Goal: Task Accomplishment & Management: Use online tool/utility

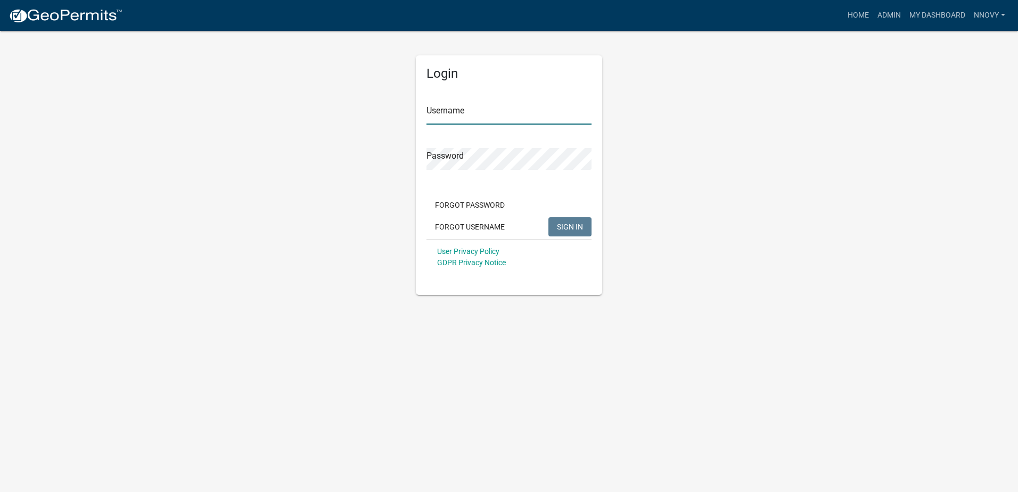
type input "nnovy"
click at [571, 225] on span "SIGN IN" at bounding box center [570, 226] width 26 height 9
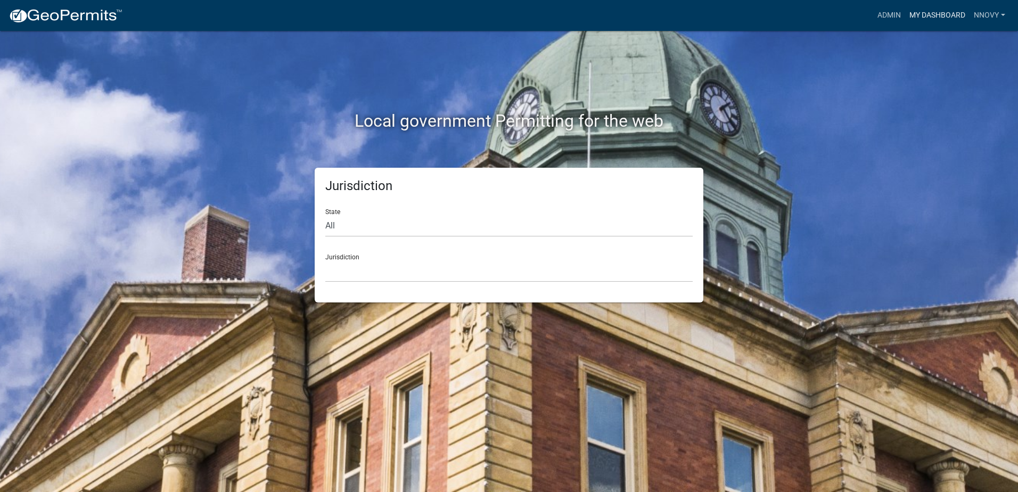
click at [942, 11] on link "My Dashboard" at bounding box center [937, 15] width 64 height 20
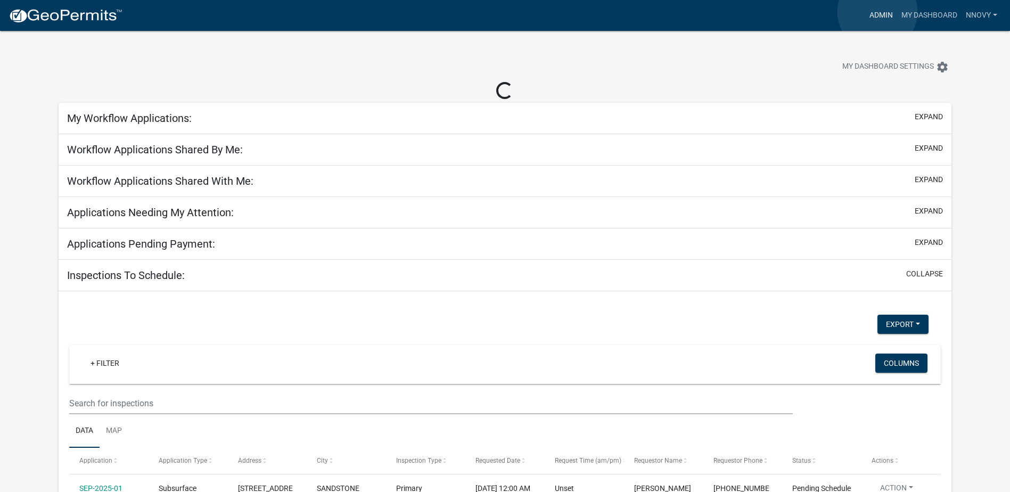
click at [877, 12] on link "Admin" at bounding box center [881, 15] width 32 height 20
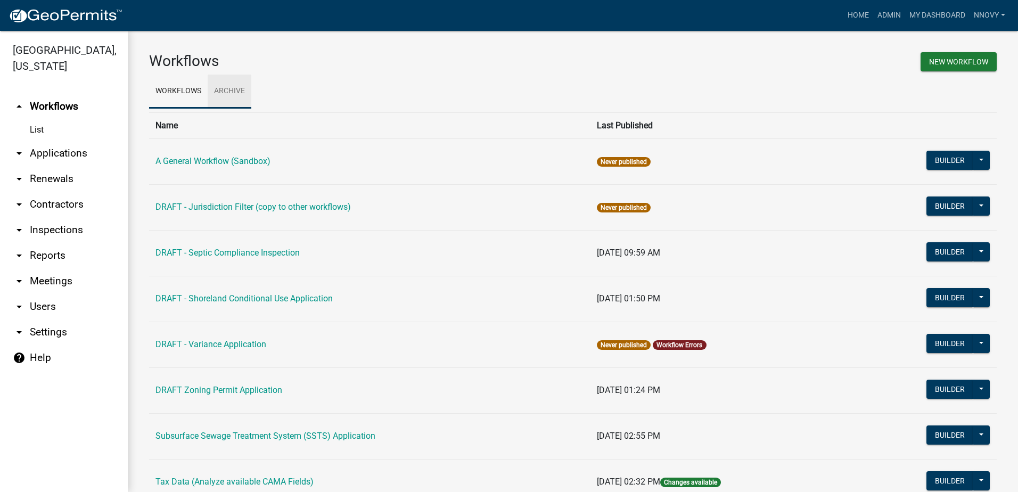
click at [218, 89] on link "Archive" at bounding box center [230, 92] width 44 height 34
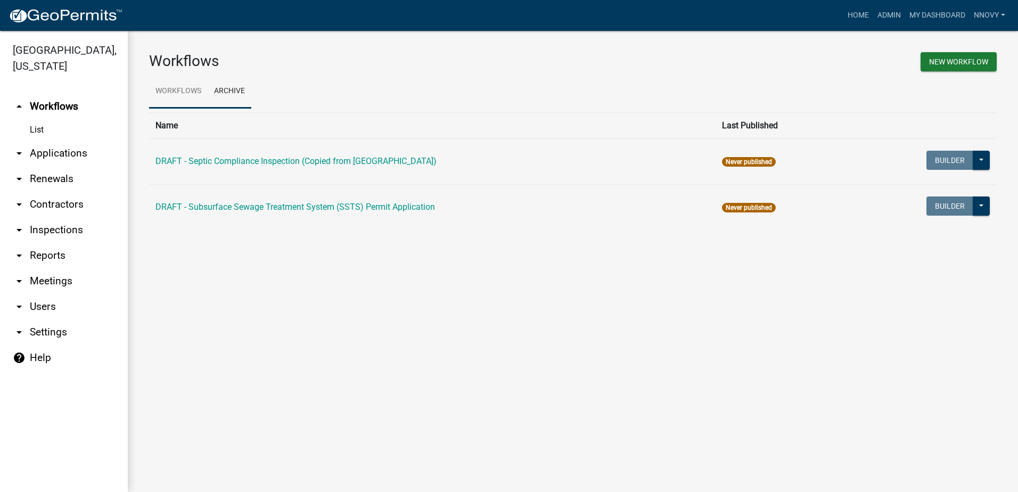
click at [188, 89] on link "Workflows" at bounding box center [178, 92] width 59 height 34
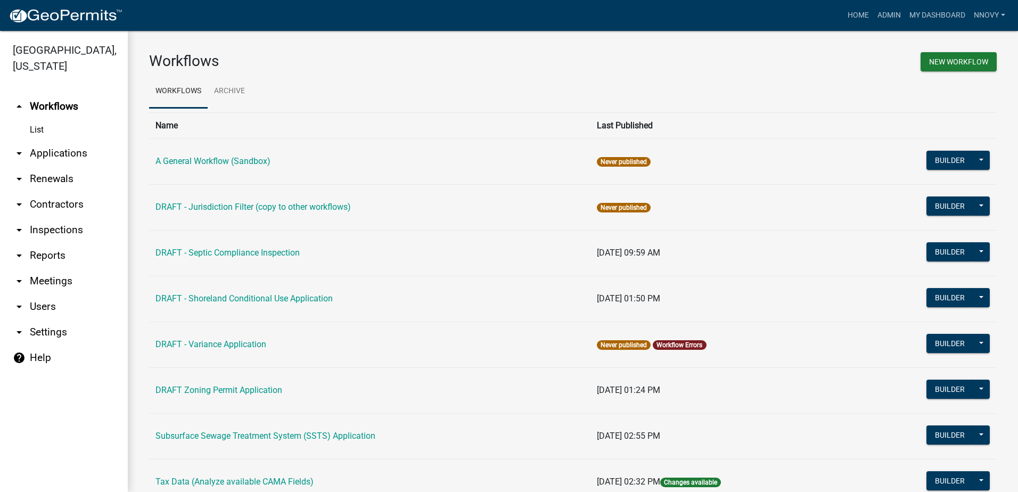
click at [15, 154] on icon "arrow_drop_down" at bounding box center [19, 153] width 13 height 13
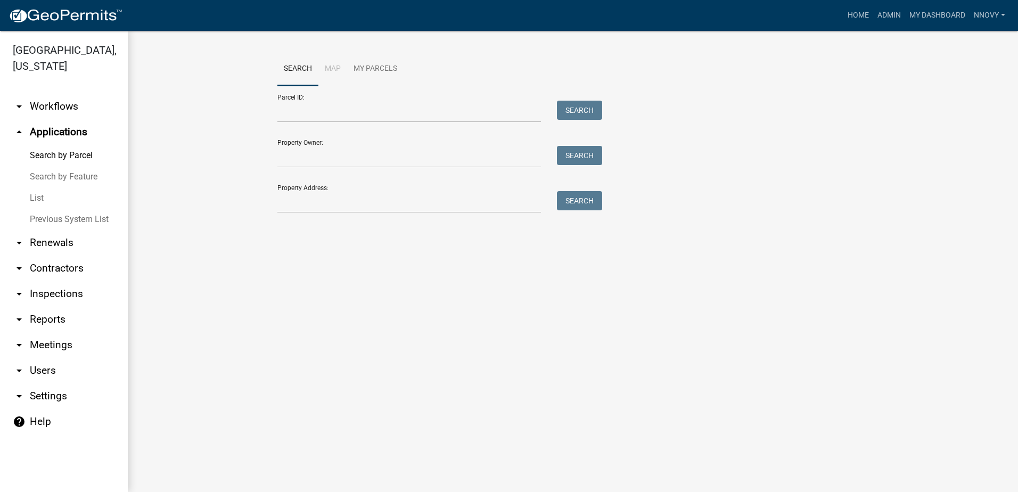
click at [34, 241] on link "arrow_drop_down Renewals" at bounding box center [64, 243] width 128 height 26
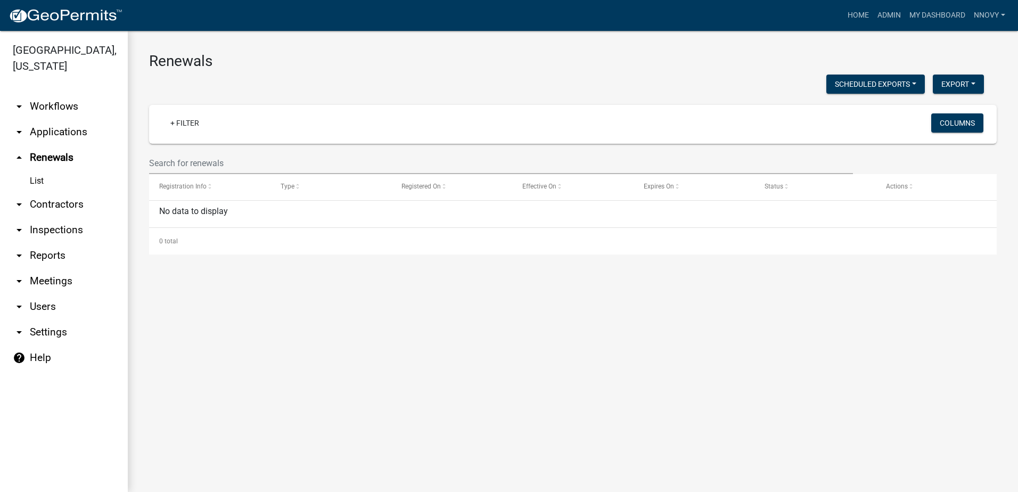
click at [26, 207] on link "arrow_drop_down Contractors" at bounding box center [64, 205] width 128 height 26
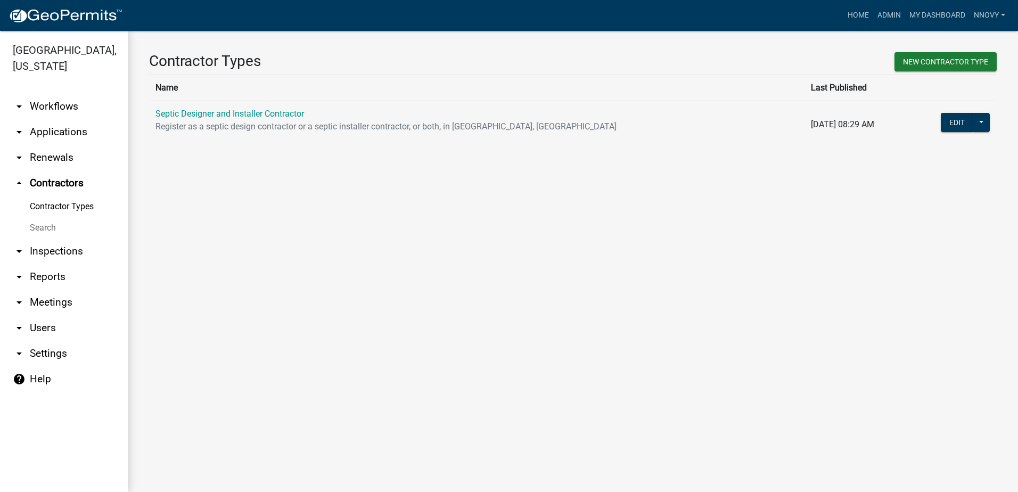
click at [36, 204] on link "Contractor Types" at bounding box center [64, 206] width 128 height 21
click at [42, 228] on link "Search" at bounding box center [64, 227] width 128 height 21
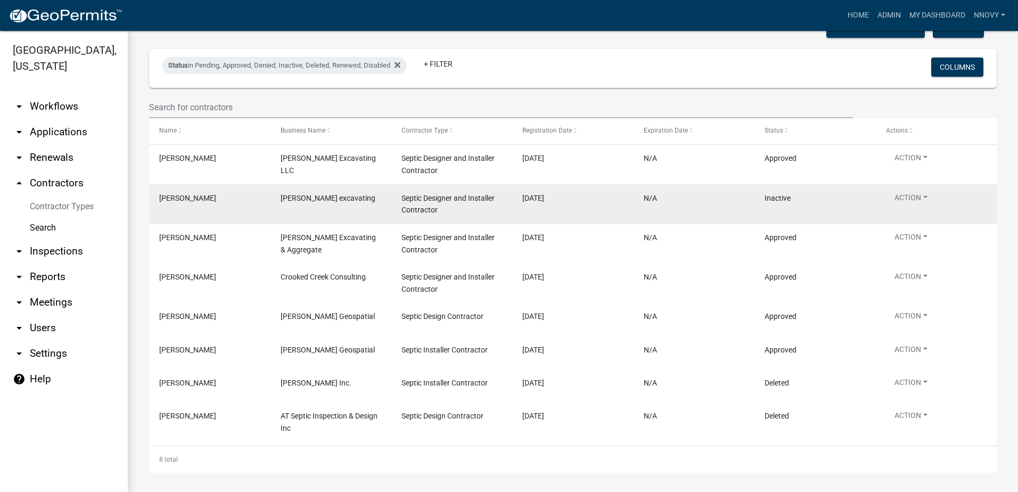
scroll to position [58, 0]
click at [931, 194] on button "Action" at bounding box center [911, 197] width 50 height 15
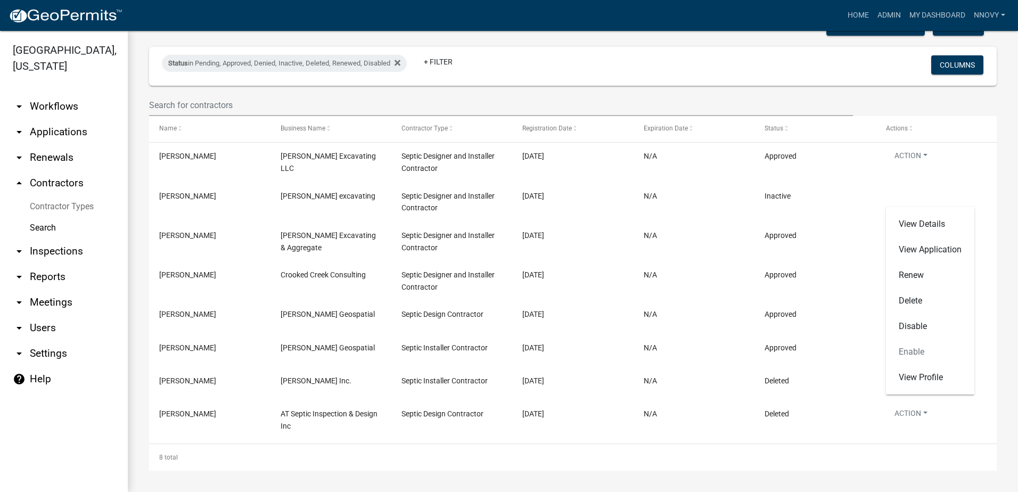
click at [915, 350] on div "View Details View Application Renew Delete Disable Enable View Profile" at bounding box center [930, 300] width 88 height 187
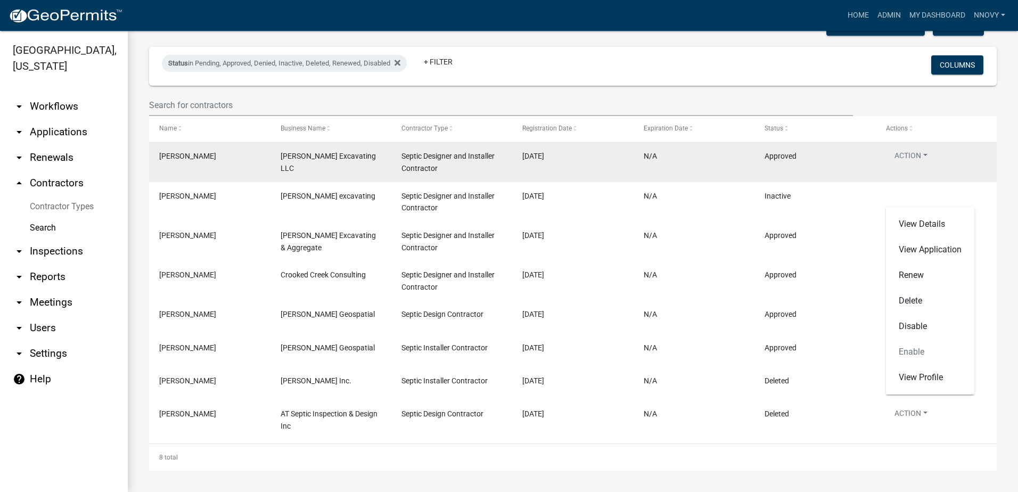
click at [726, 175] on datatable-body-cell "N/A" at bounding box center [694, 162] width 121 height 39
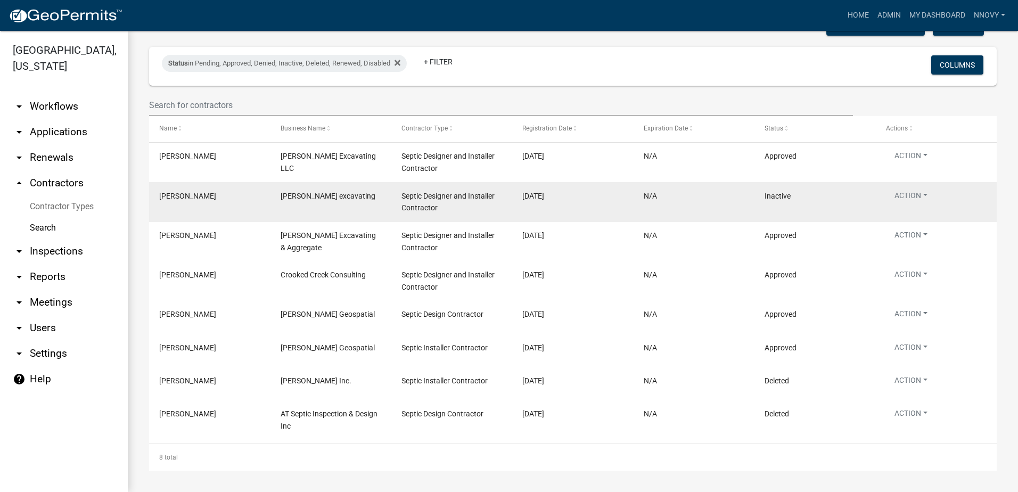
click at [590, 195] on div "[DATE]" at bounding box center [572, 196] width 101 height 12
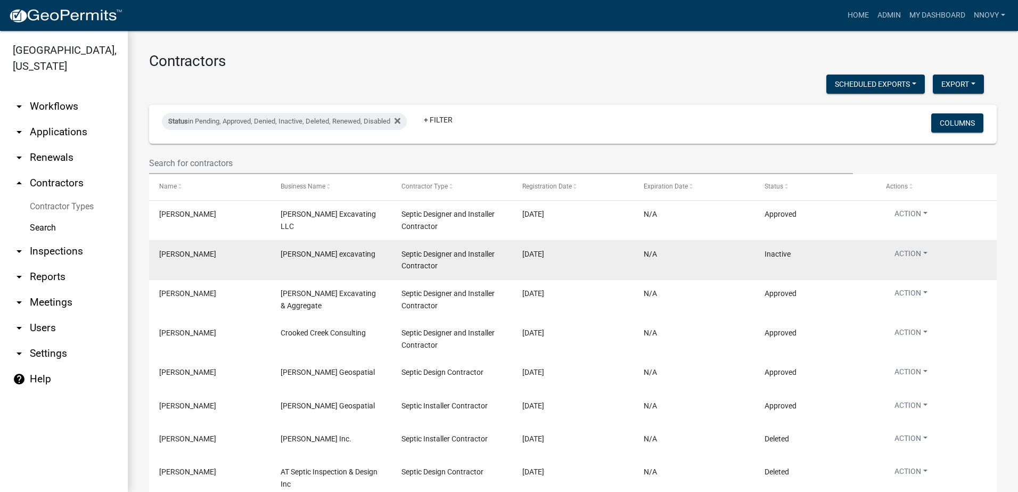
scroll to position [53, 0]
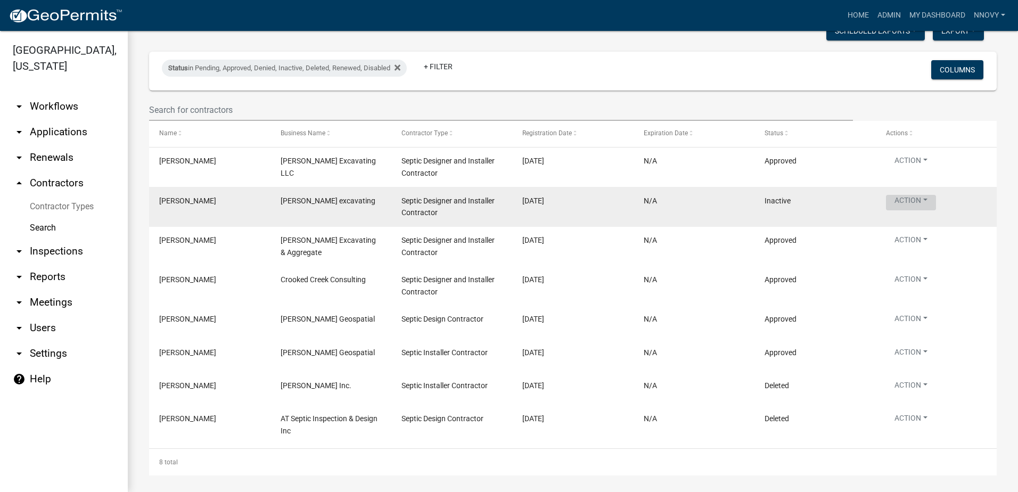
click at [928, 209] on button "Action" at bounding box center [911, 202] width 50 height 15
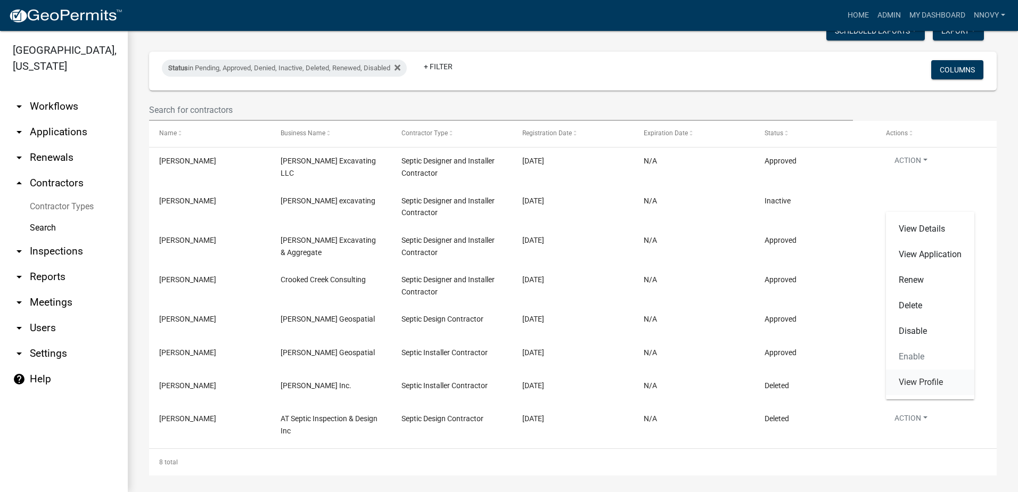
click at [941, 384] on link "View Profile" at bounding box center [930, 382] width 88 height 26
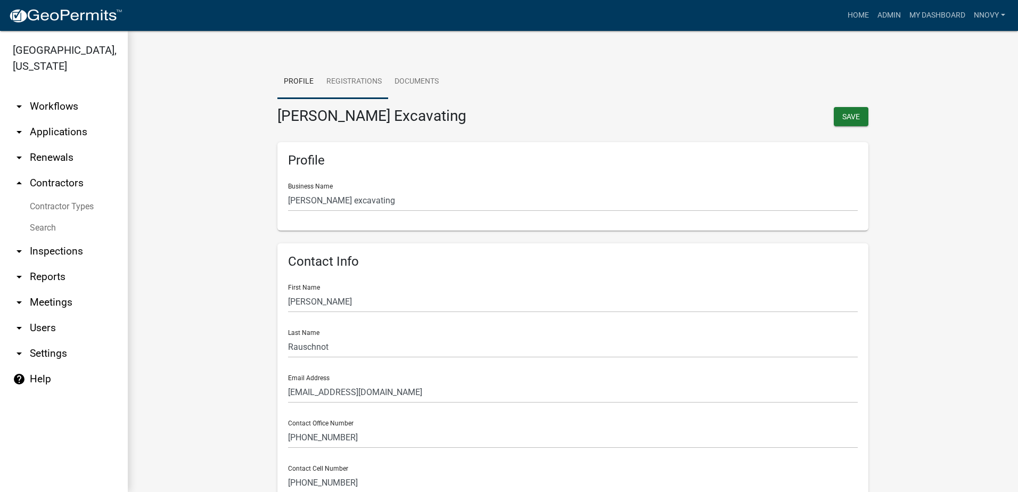
click at [345, 76] on link "Registrations" at bounding box center [354, 82] width 68 height 34
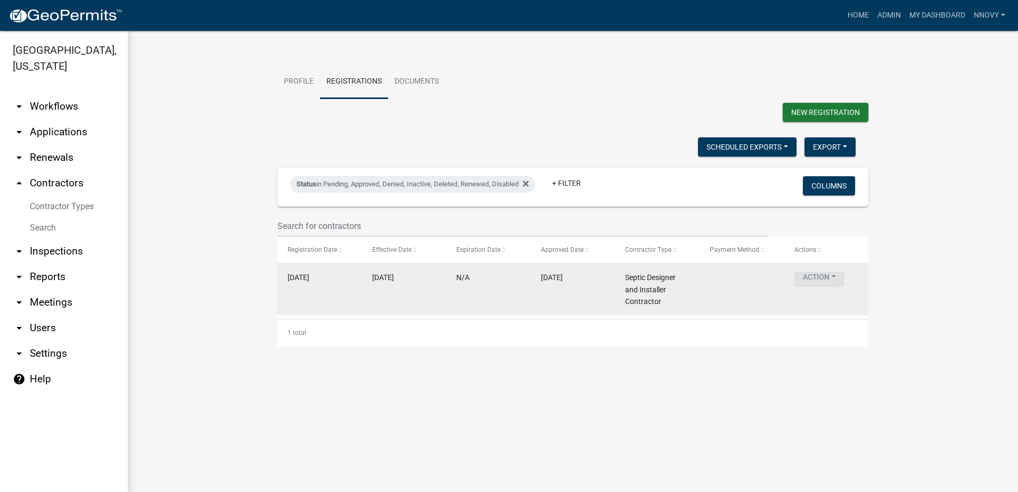
click at [839, 283] on button "Action" at bounding box center [819, 279] width 50 height 15
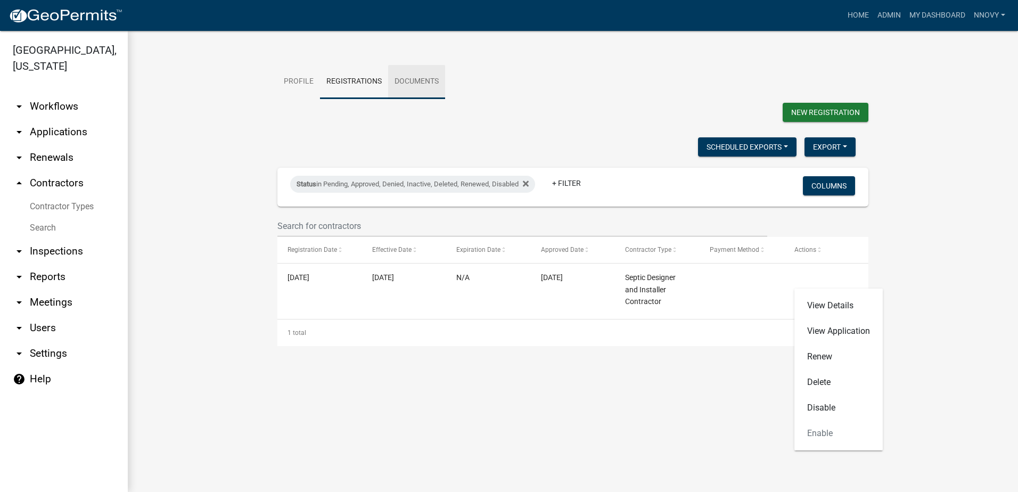
click at [421, 77] on link "Documents" at bounding box center [416, 82] width 57 height 34
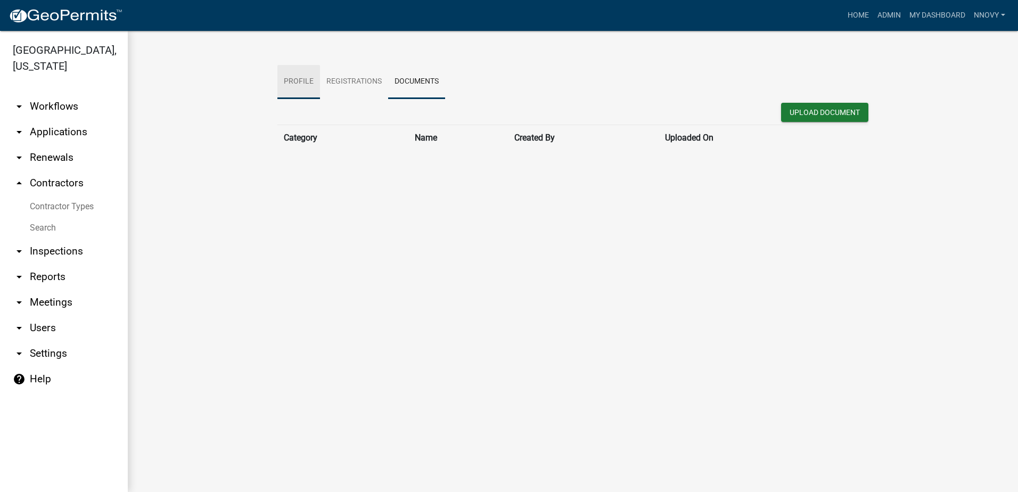
click at [306, 79] on link "Profile" at bounding box center [298, 82] width 43 height 34
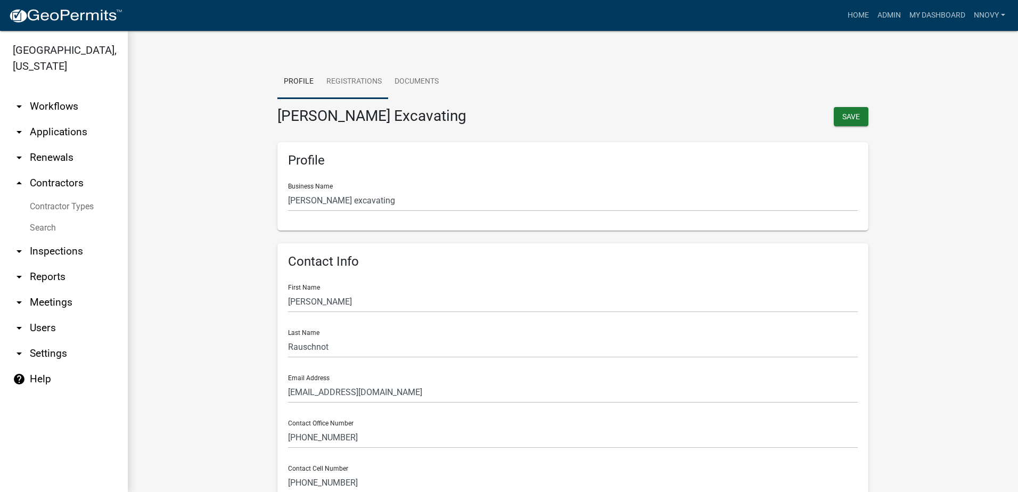
click at [367, 93] on link "Registrations" at bounding box center [354, 82] width 68 height 34
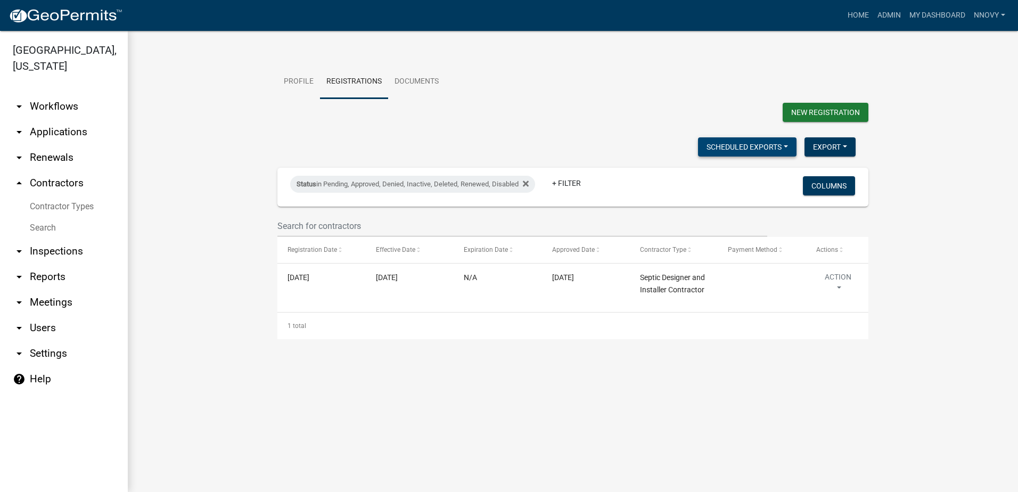
click at [782, 146] on button "Scheduled Exports" at bounding box center [747, 146] width 98 height 19
click at [842, 143] on button "Export" at bounding box center [829, 146] width 51 height 19
click at [906, 204] on form "Profile Registrations Documents New Registration Scheduled Exports + Create New…" at bounding box center [573, 202] width 848 height 274
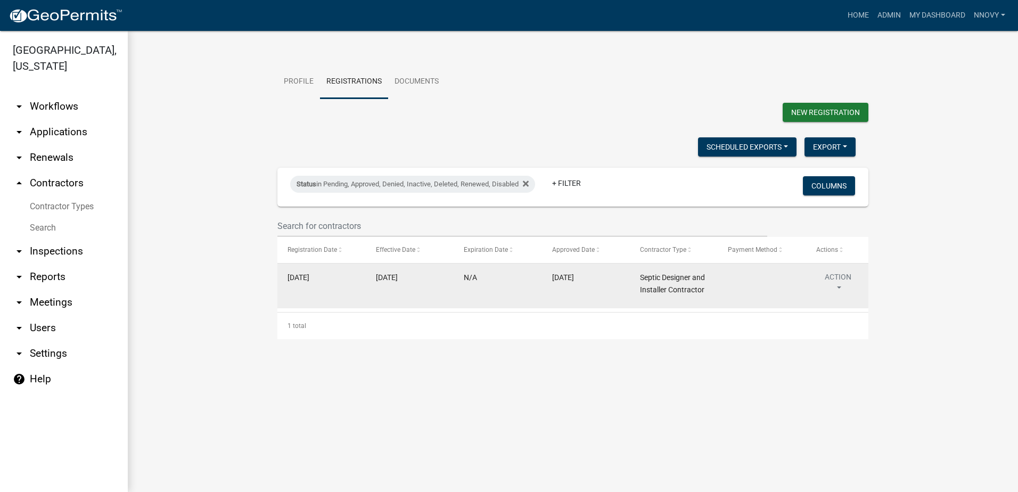
click at [834, 283] on button "Action" at bounding box center [838, 285] width 44 height 27
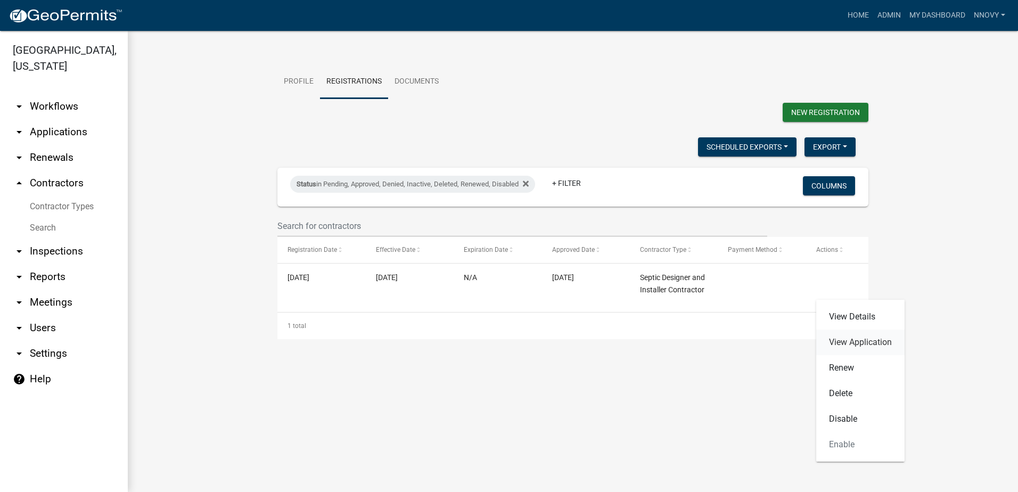
click at [846, 346] on link "View Application" at bounding box center [860, 343] width 88 height 26
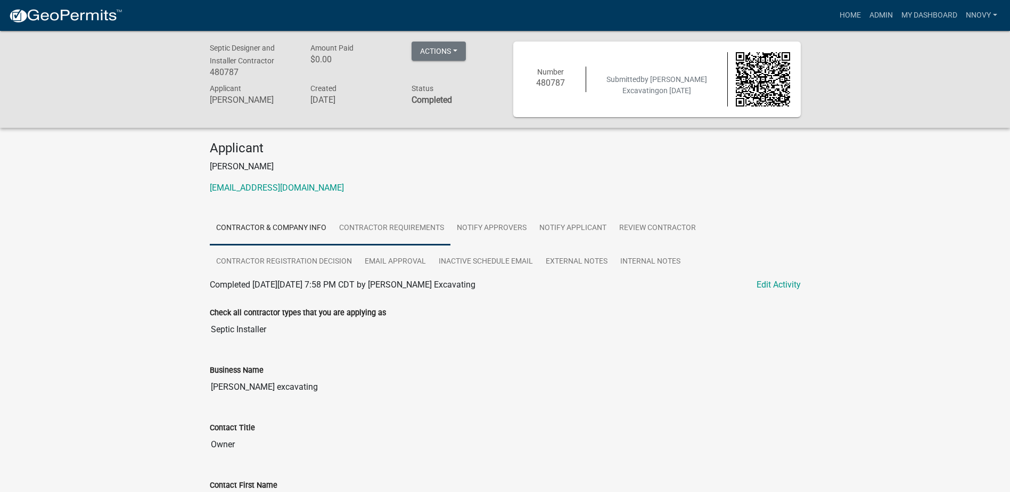
click at [409, 223] on link "Contractor Requirements" at bounding box center [392, 228] width 118 height 34
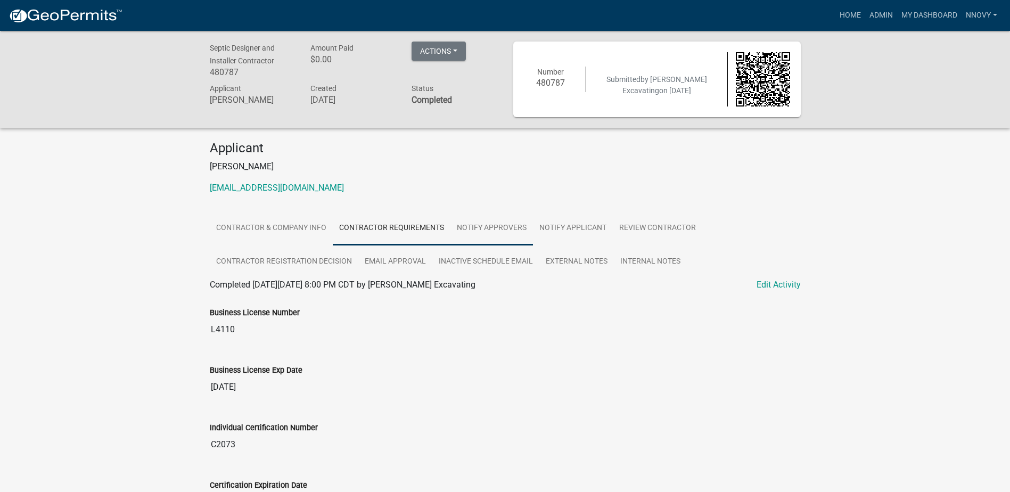
click at [482, 234] on link "Notify Approvers" at bounding box center [491, 228] width 83 height 34
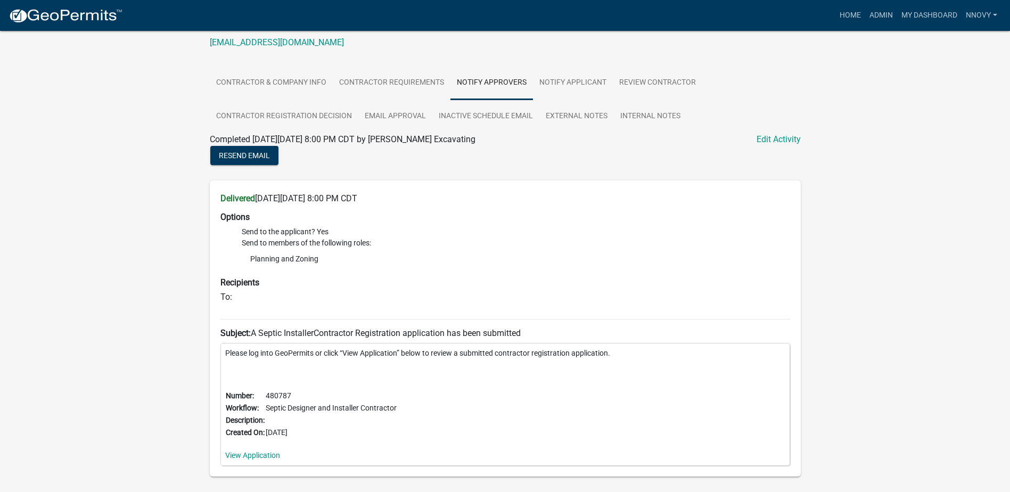
scroll to position [160, 0]
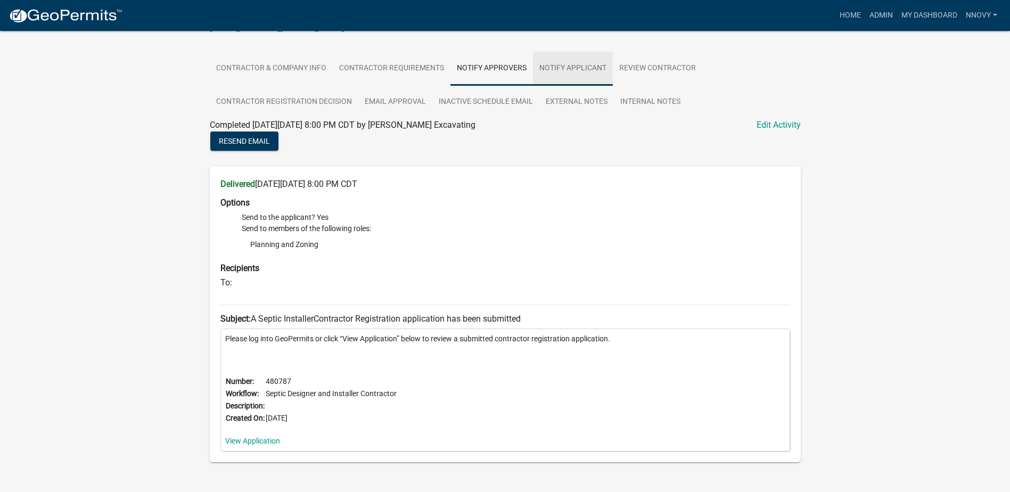
click at [581, 76] on link "Notify Applicant" at bounding box center [573, 69] width 80 height 34
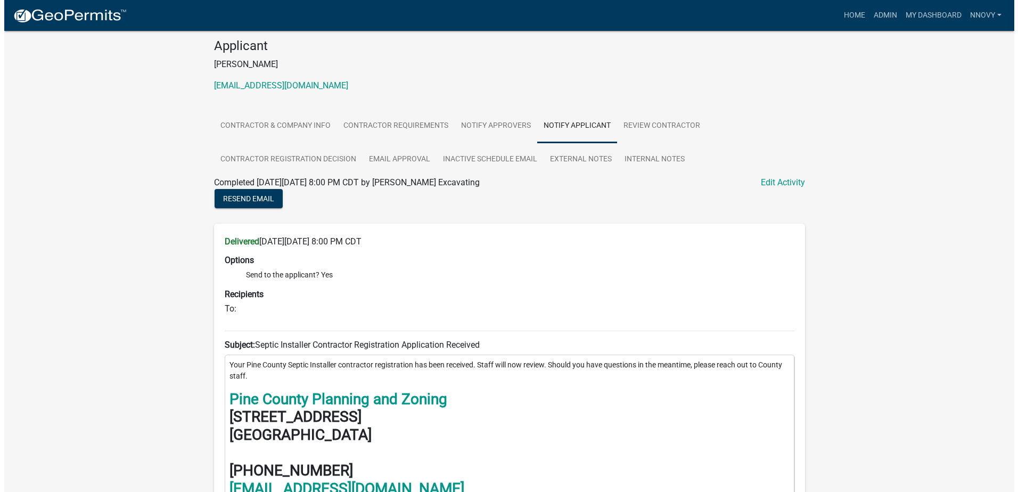
scroll to position [106, 0]
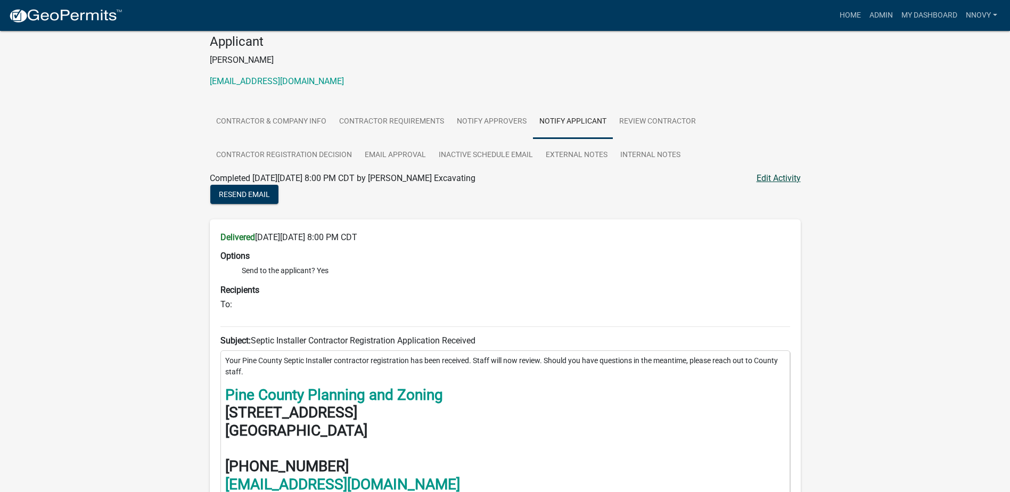
click at [788, 178] on link "Edit Activity" at bounding box center [779, 178] width 44 height 13
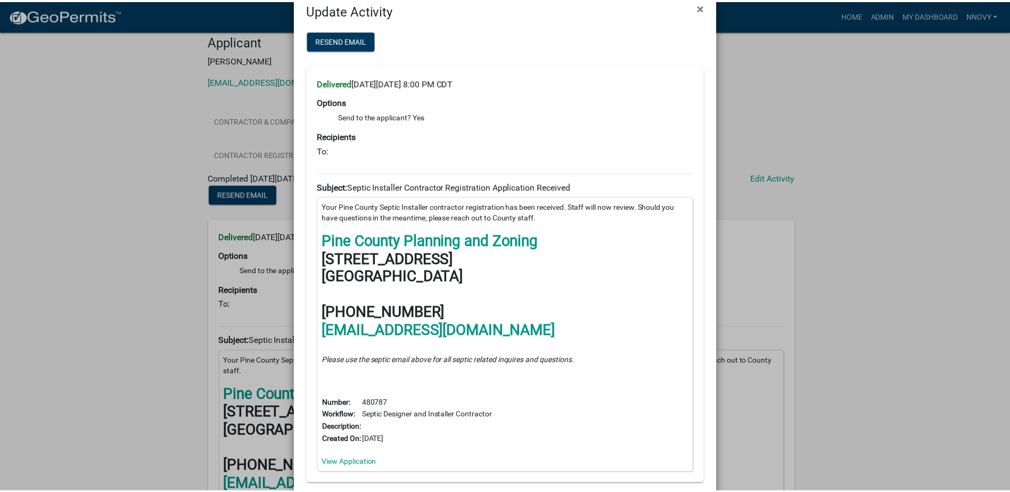
scroll to position [0, 0]
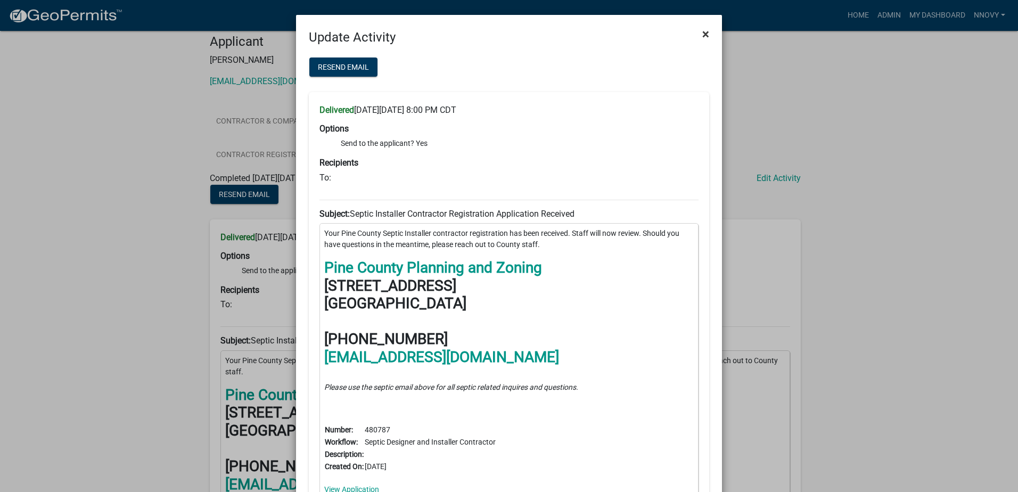
click at [697, 30] on button "×" at bounding box center [706, 34] width 24 height 30
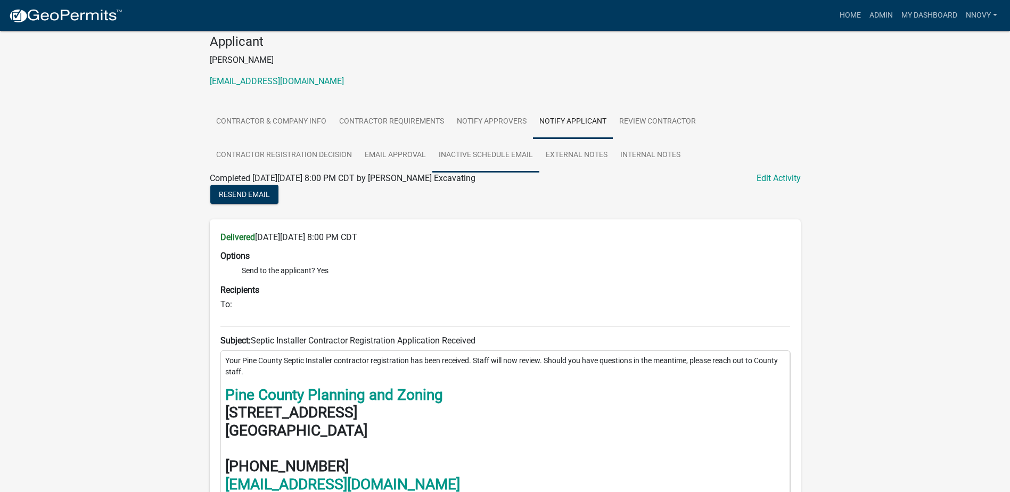
click at [516, 160] on link "Inactive Schedule Email" at bounding box center [485, 155] width 107 height 34
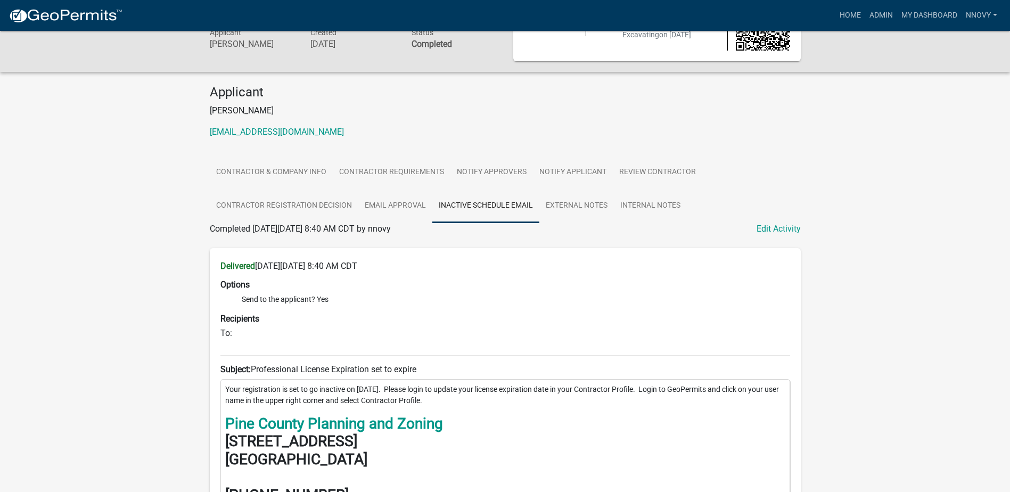
scroll to position [75, 0]
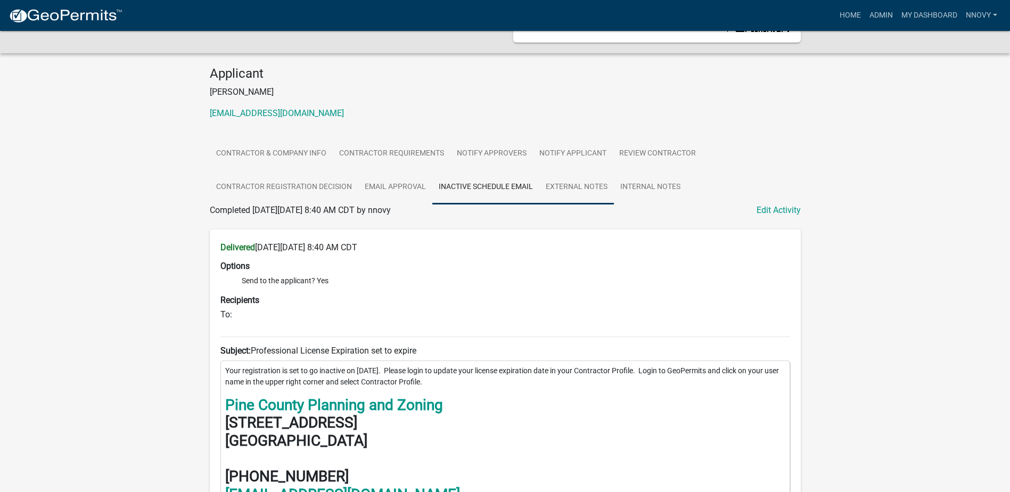
click at [582, 184] on link "External Notes" at bounding box center [576, 187] width 75 height 34
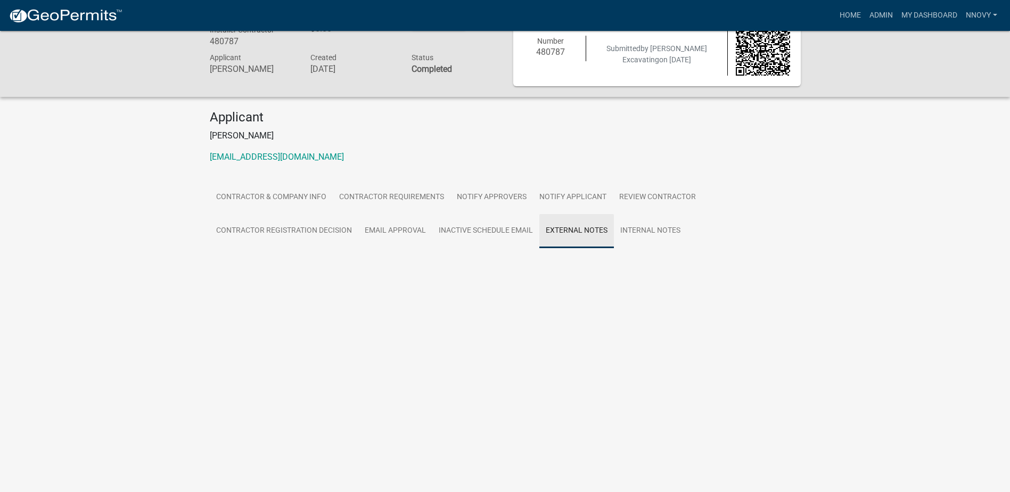
scroll to position [31, 0]
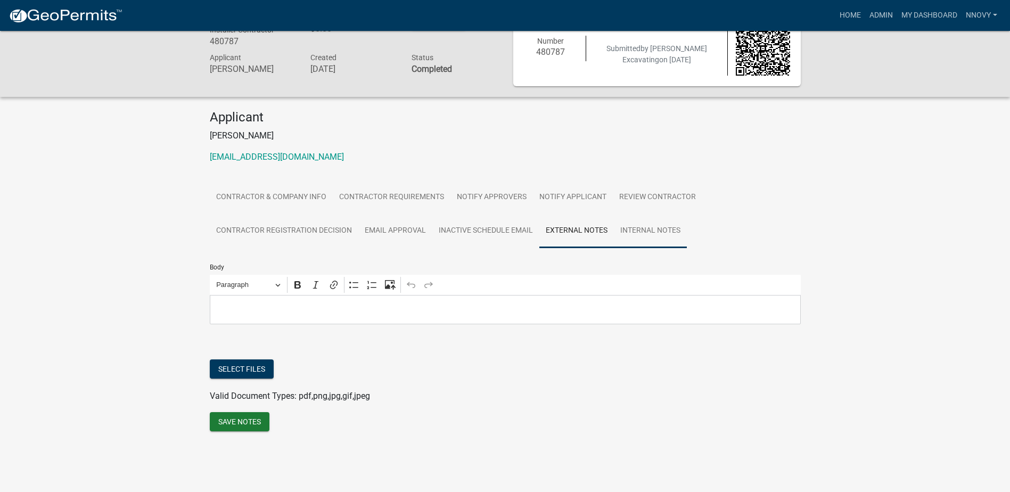
click at [661, 233] on link "Internal Notes" at bounding box center [650, 231] width 73 height 34
click at [497, 232] on link "Inactive Schedule Email" at bounding box center [485, 231] width 107 height 34
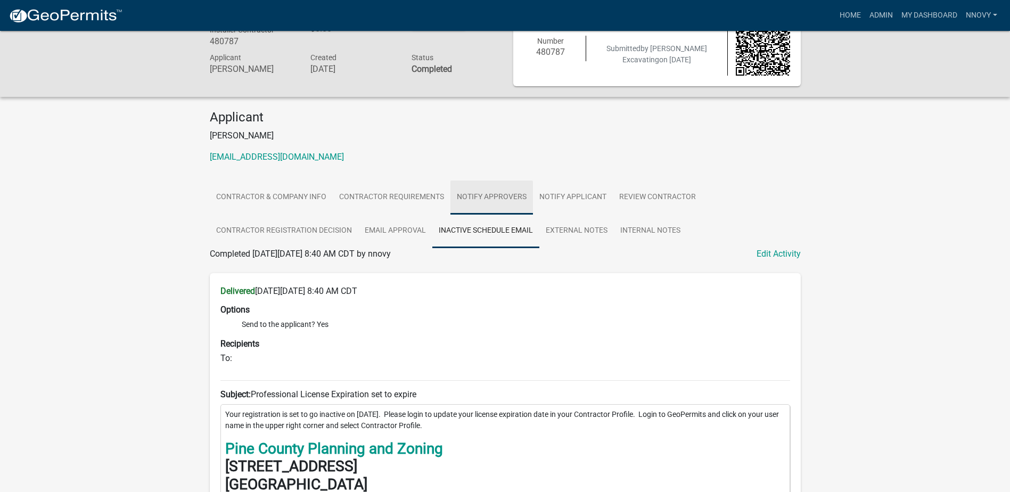
click at [497, 202] on link "Notify Approvers" at bounding box center [491, 197] width 83 height 34
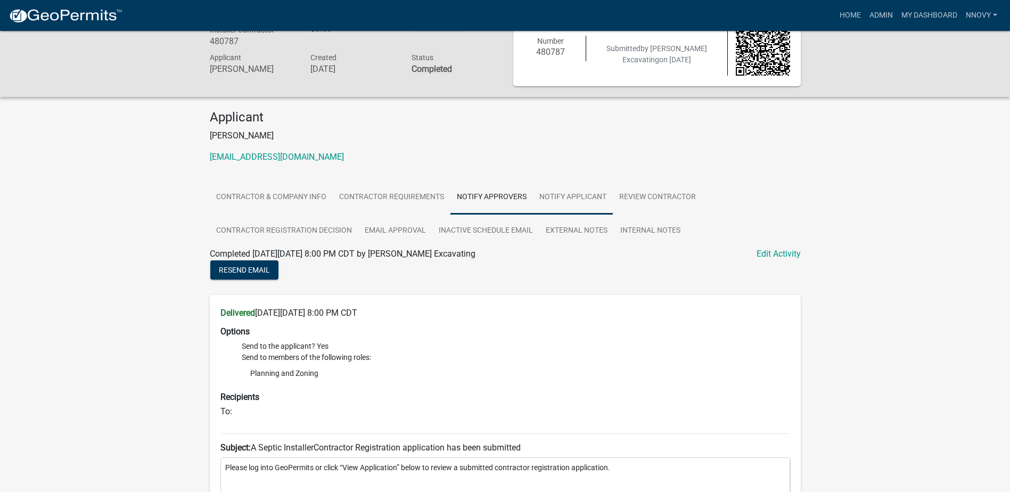
click at [587, 195] on link "Notify Applicant" at bounding box center [573, 197] width 80 height 34
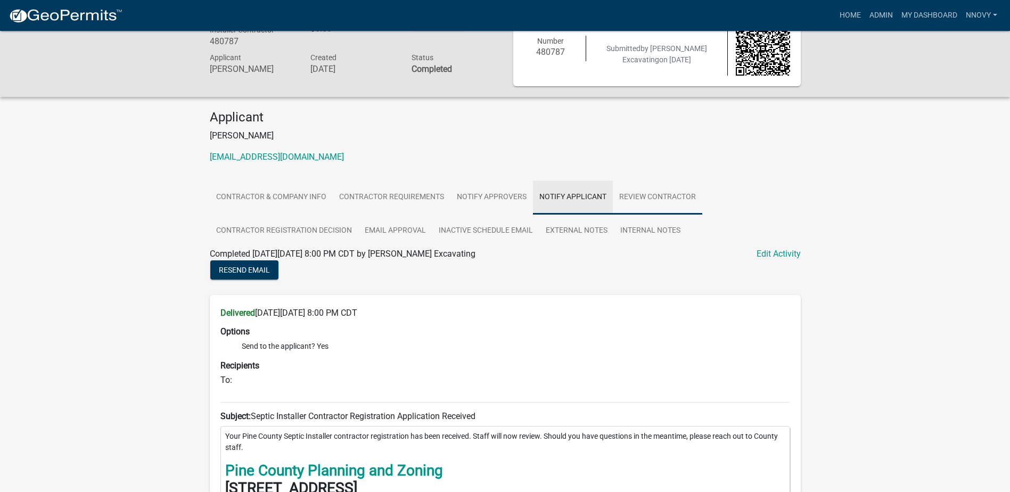
click at [639, 197] on link "Review Contractor" at bounding box center [657, 197] width 89 height 34
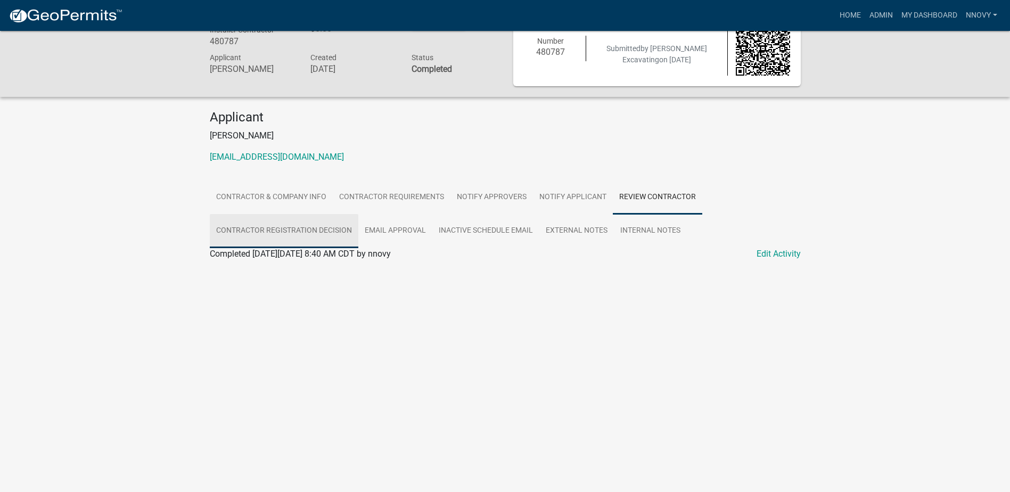
click at [314, 227] on link "Contractor Registration Decision" at bounding box center [284, 231] width 149 height 34
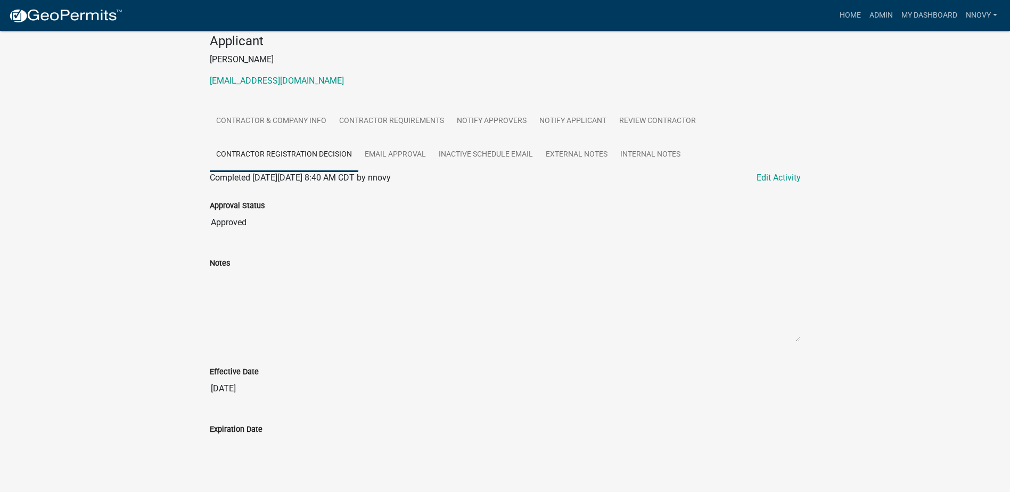
scroll to position [125, 0]
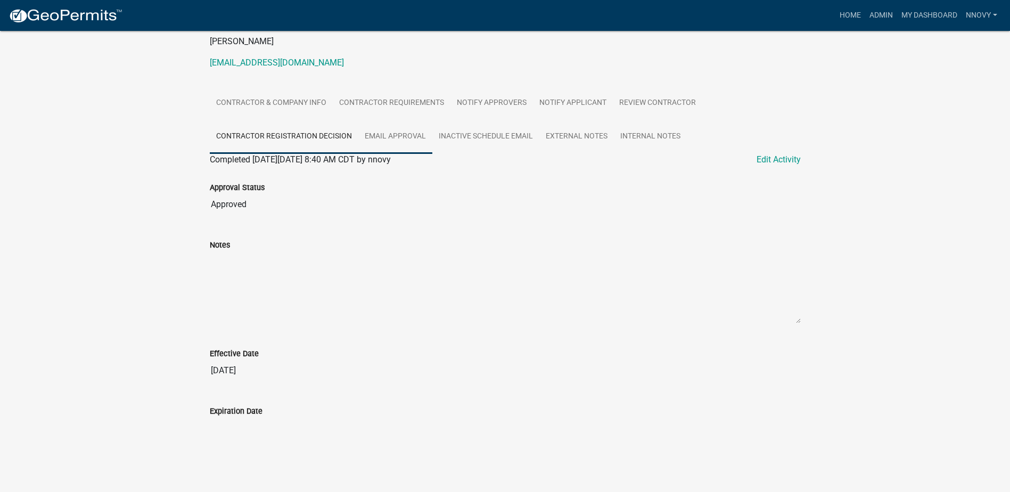
click at [394, 133] on link "Email Approval" at bounding box center [395, 137] width 74 height 34
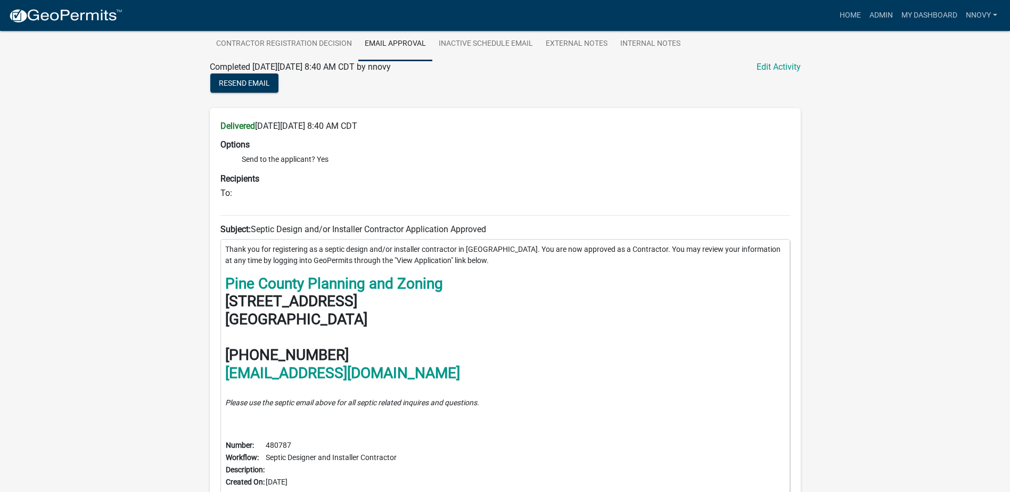
scroll to position [244, 0]
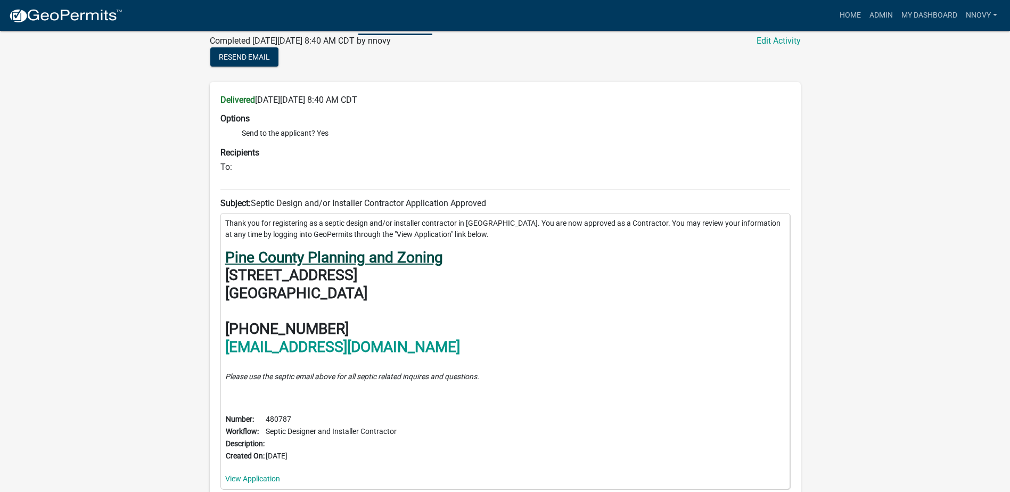
click at [402, 260] on strong "Pine County Planning and Zoning" at bounding box center [334, 258] width 218 height 18
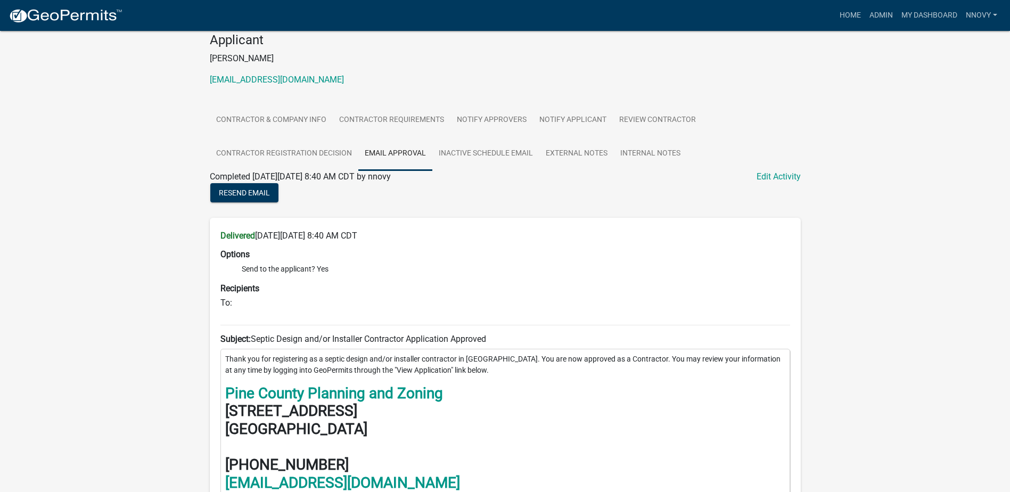
scroll to position [106, 0]
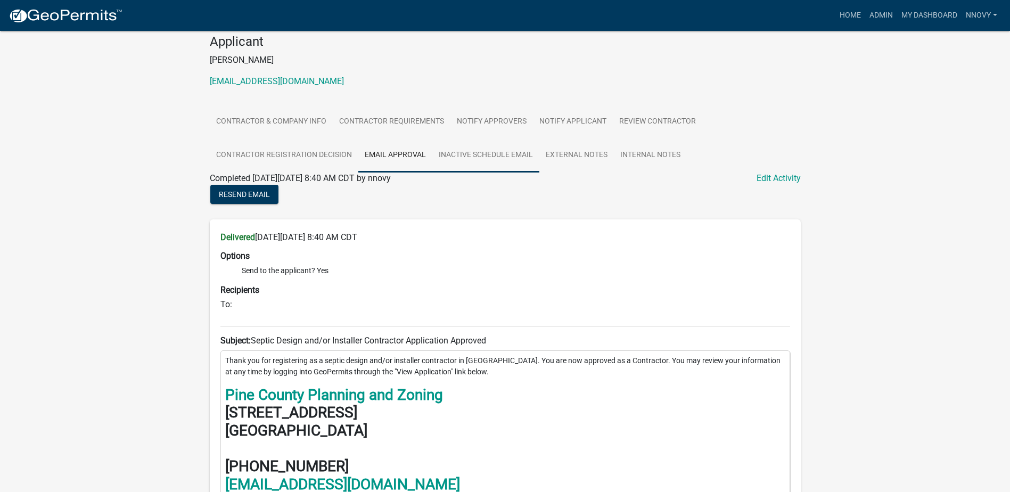
click at [511, 146] on link "Inactive Schedule Email" at bounding box center [485, 155] width 107 height 34
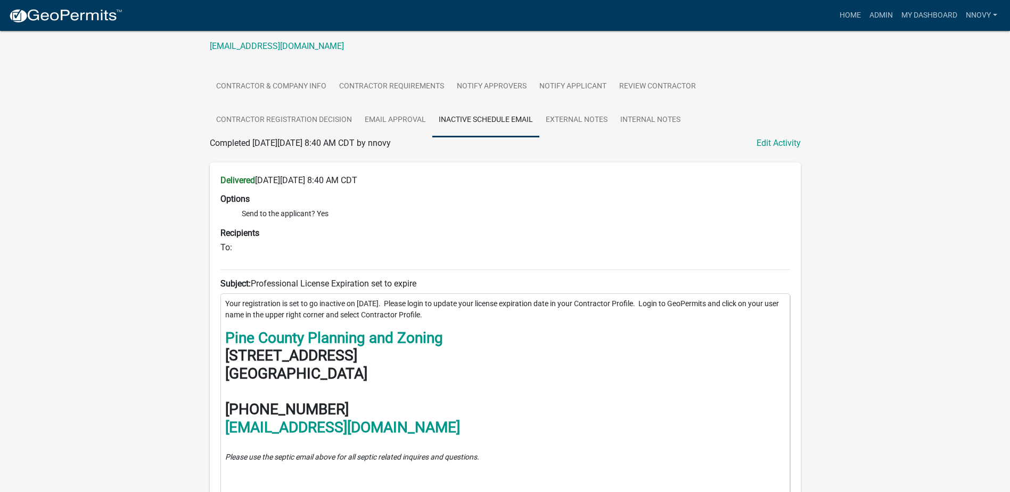
scroll to position [213, 0]
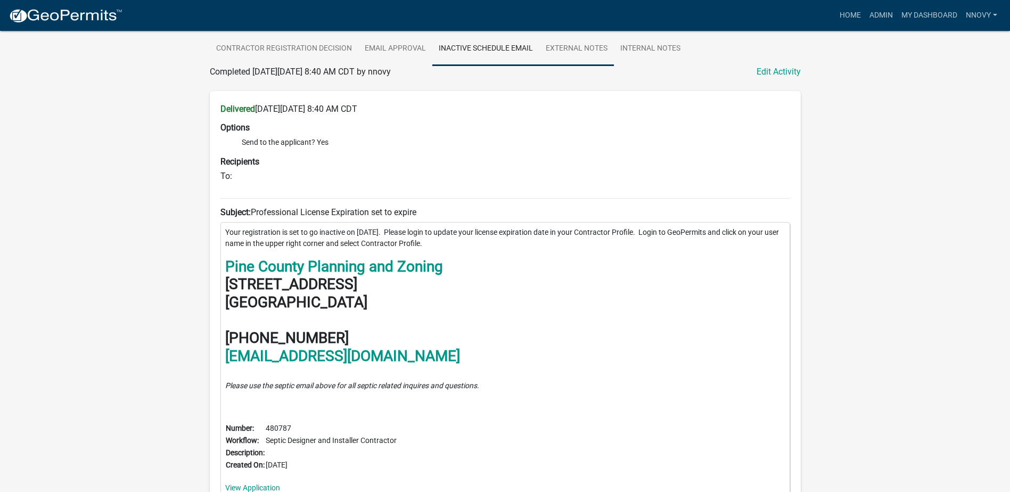
click at [595, 43] on link "External Notes" at bounding box center [576, 49] width 75 height 34
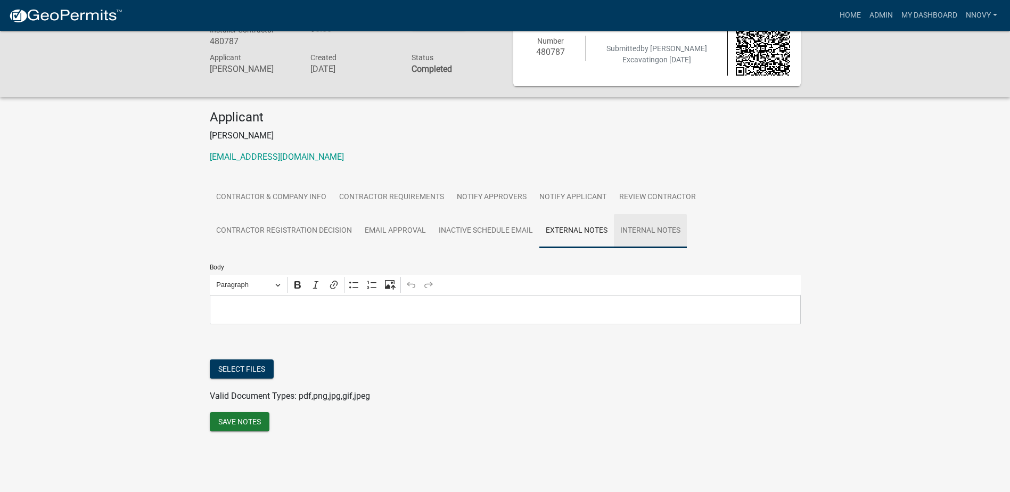
click at [659, 235] on link "Internal Notes" at bounding box center [650, 231] width 73 height 34
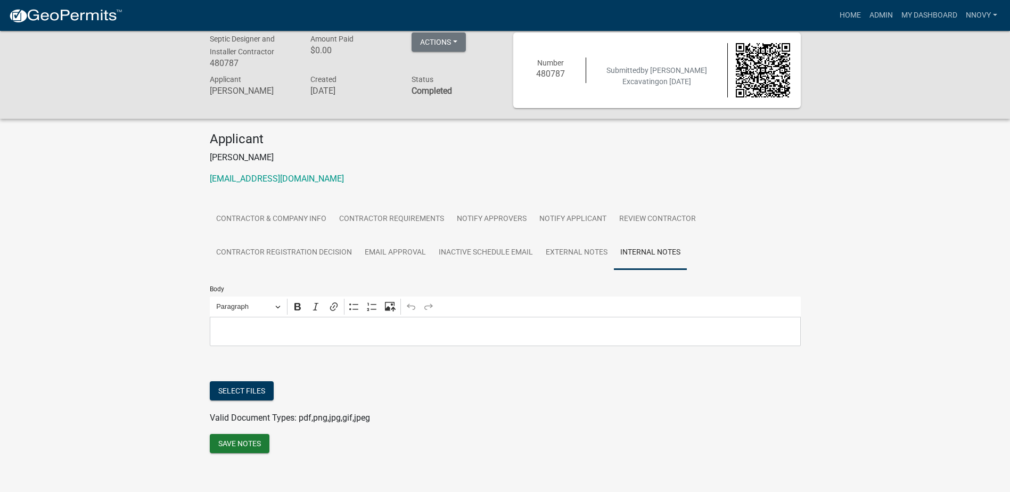
scroll to position [0, 0]
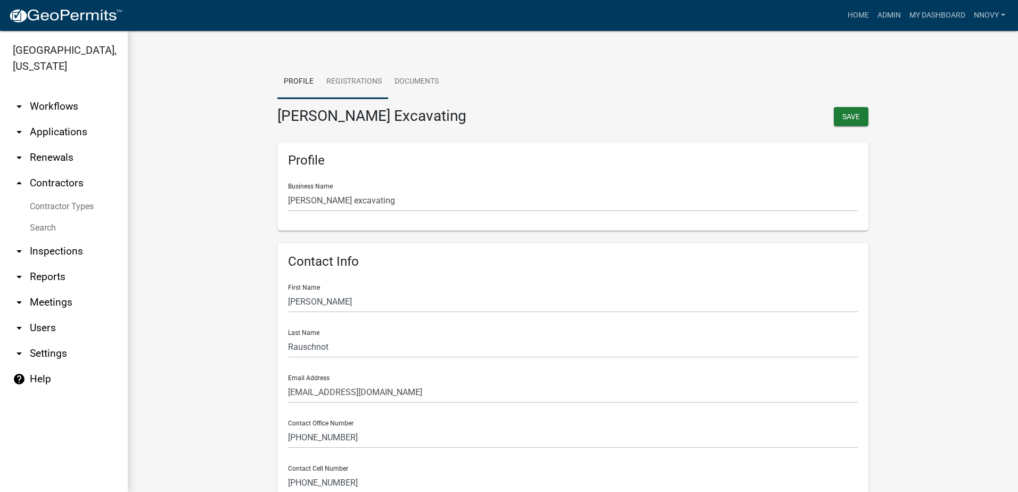
click at [355, 79] on link "Registrations" at bounding box center [354, 82] width 68 height 34
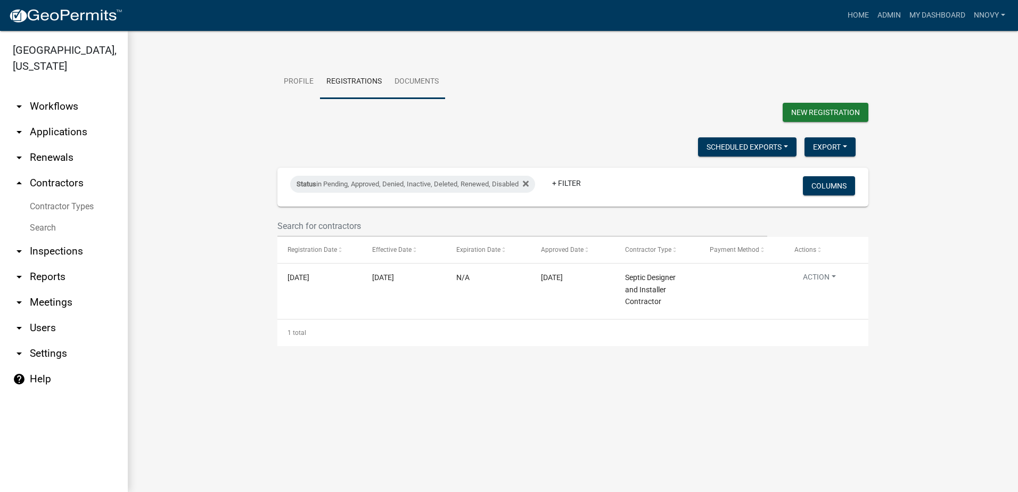
click at [411, 74] on link "Documents" at bounding box center [416, 82] width 57 height 34
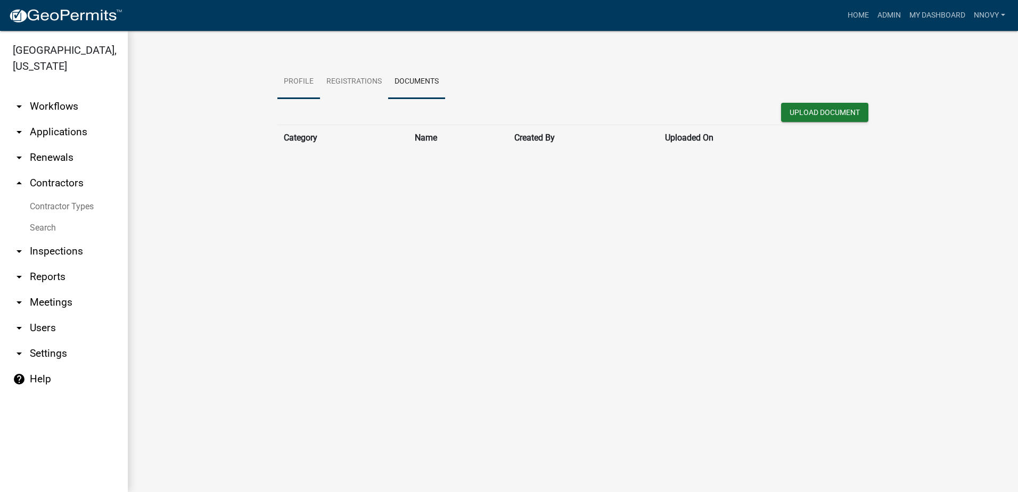
click at [287, 79] on link "Profile" at bounding box center [298, 82] width 43 height 34
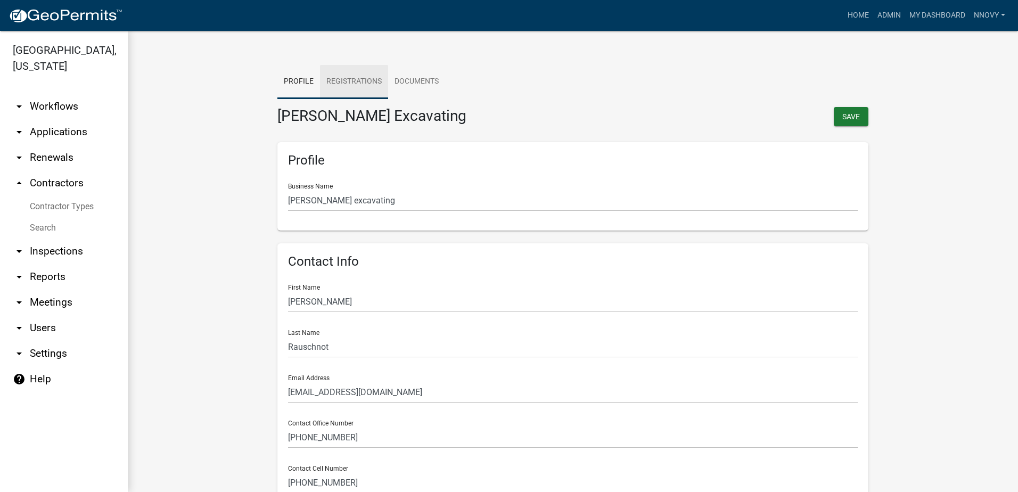
click at [343, 86] on link "Registrations" at bounding box center [354, 82] width 68 height 34
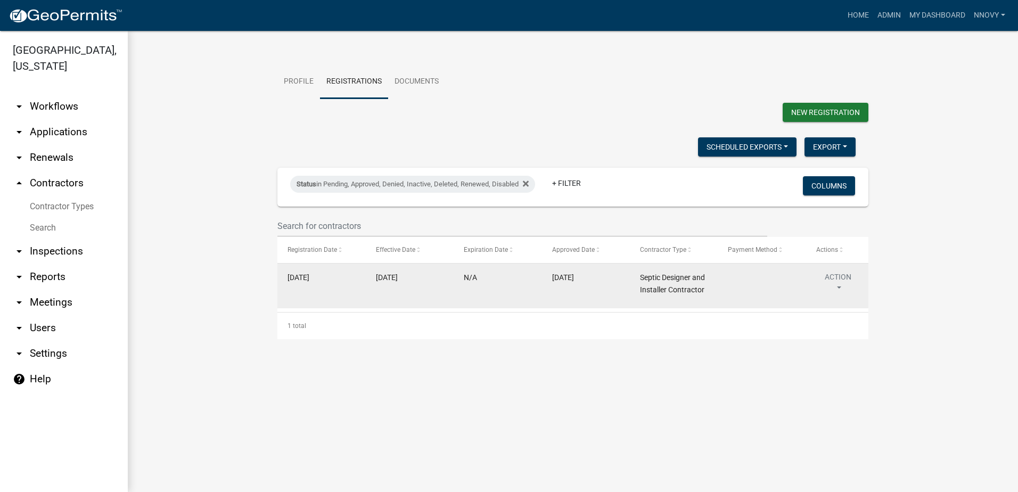
click at [498, 284] on datatable-body-cell "N/A" at bounding box center [498, 286] width 88 height 44
click at [827, 283] on button "Action" at bounding box center [838, 285] width 44 height 27
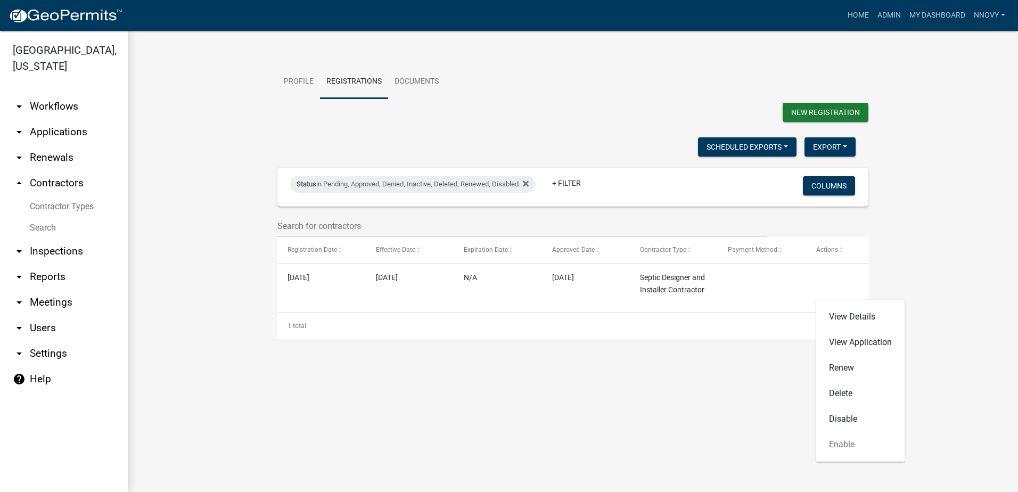
click at [623, 361] on div "Profile Registrations Documents New Registration Scheduled Exports + Create New…" at bounding box center [573, 200] width 890 height 339
click at [299, 91] on link "Profile" at bounding box center [298, 82] width 43 height 34
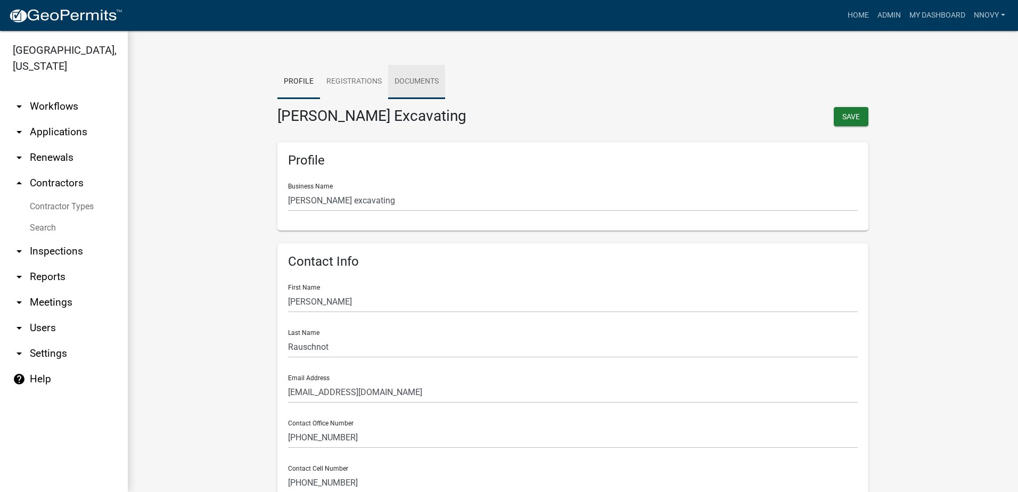
click at [425, 83] on link "Documents" at bounding box center [416, 82] width 57 height 34
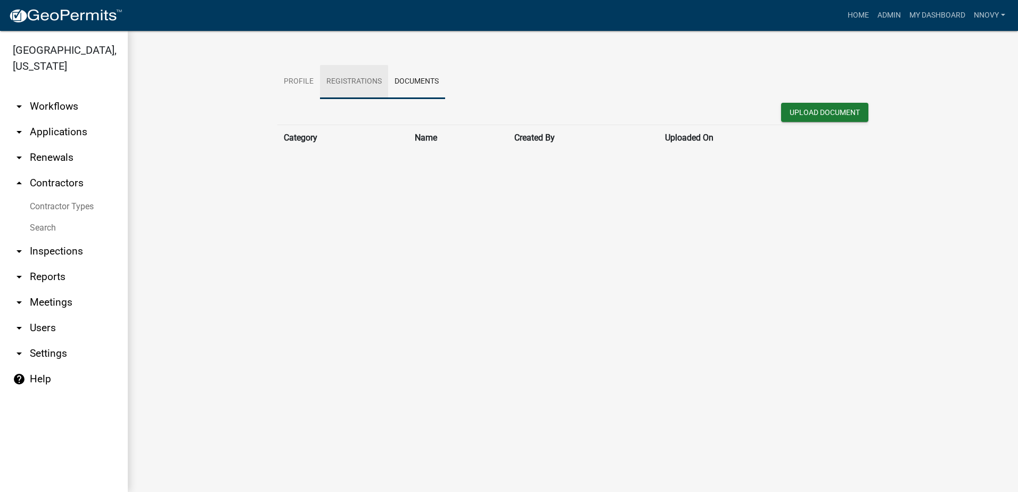
click at [357, 79] on link "Registrations" at bounding box center [354, 82] width 68 height 34
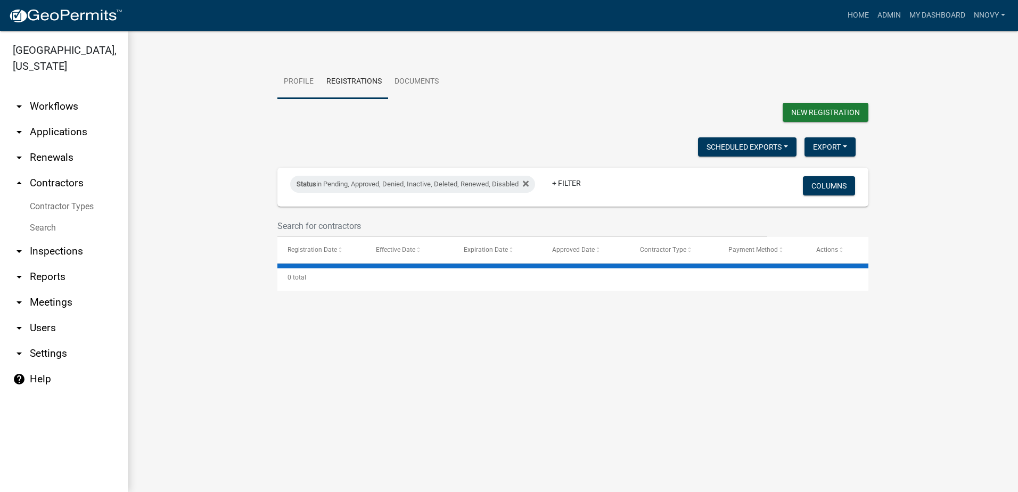
click at [296, 77] on link "Profile" at bounding box center [298, 82] width 43 height 34
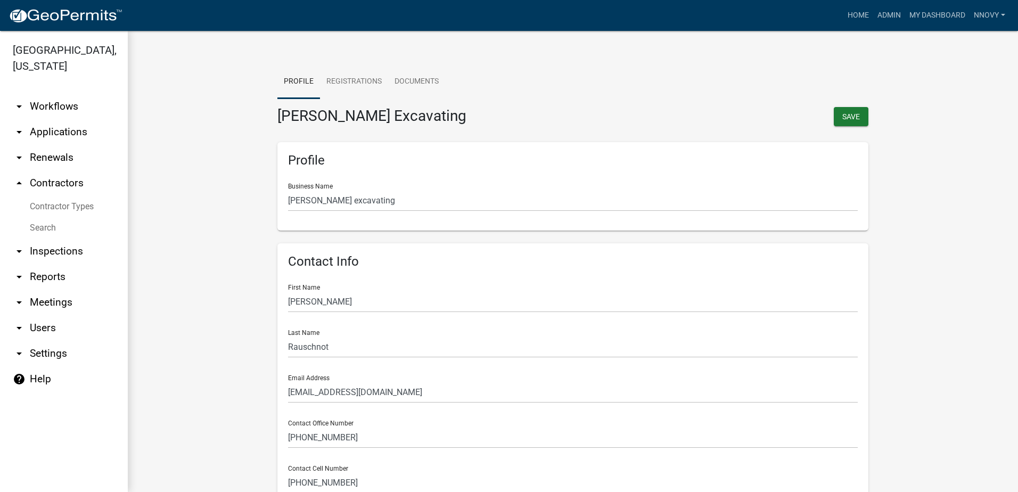
click at [67, 16] on img at bounding box center [66, 16] width 114 height 16
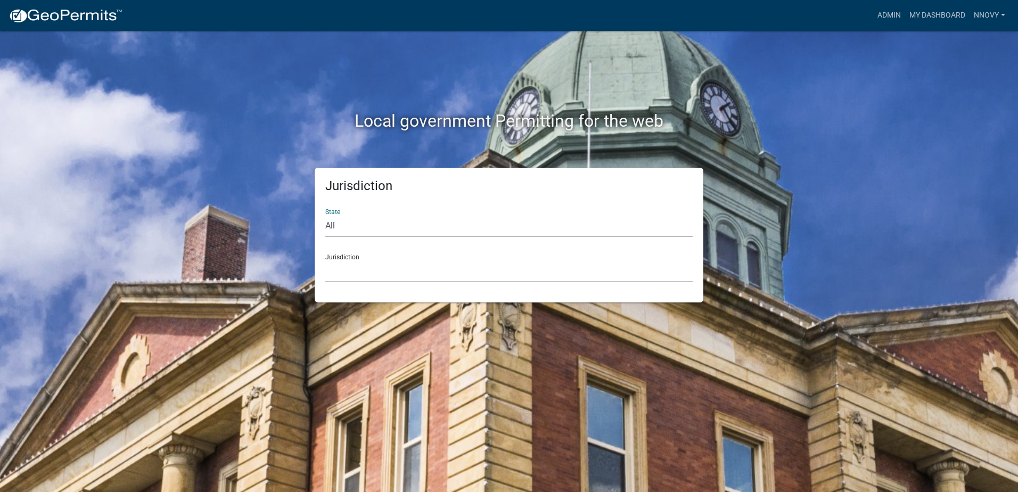
click at [354, 228] on select "All [US_STATE] [US_STATE] [US_STATE] [US_STATE] [US_STATE] [US_STATE] [US_STATE…" at bounding box center [508, 226] width 367 height 22
click at [376, 215] on select "All [US_STATE] [US_STATE] [US_STATE] [US_STATE] [US_STATE] [US_STATE] [US_STATE…" at bounding box center [508, 226] width 367 height 22
click at [352, 215] on select "All [US_STATE] [US_STATE] [US_STATE] [US_STATE] [US_STATE] [US_STATE] [US_STATE…" at bounding box center [508, 226] width 367 height 22
select select "[US_STATE]"
click at [325, 215] on select "All [US_STATE] [US_STATE] [US_STATE] [US_STATE] [US_STATE] [US_STATE] [US_STATE…" at bounding box center [508, 226] width 367 height 22
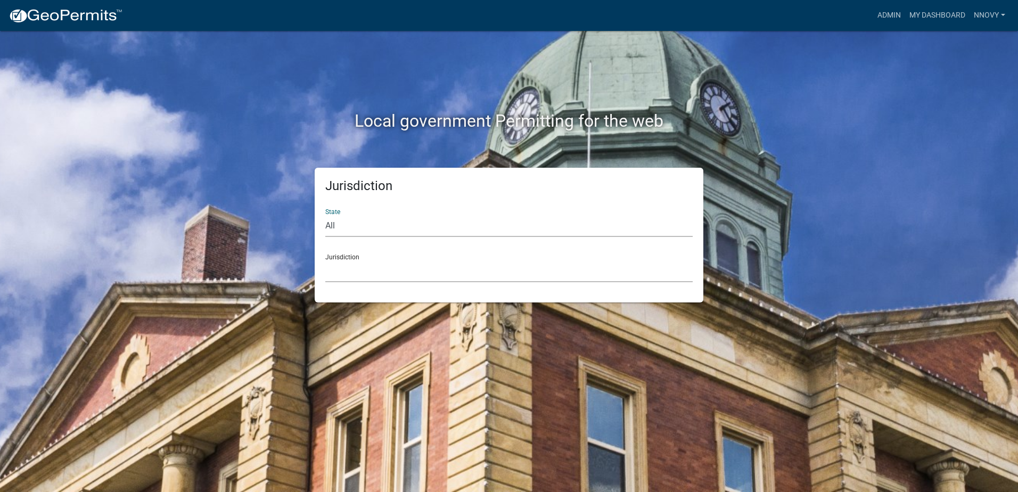
click at [367, 269] on select "[GEOGRAPHIC_DATA], [US_STATE] [GEOGRAPHIC_DATA], [US_STATE] [GEOGRAPHIC_DATA], …" at bounding box center [508, 271] width 367 height 22
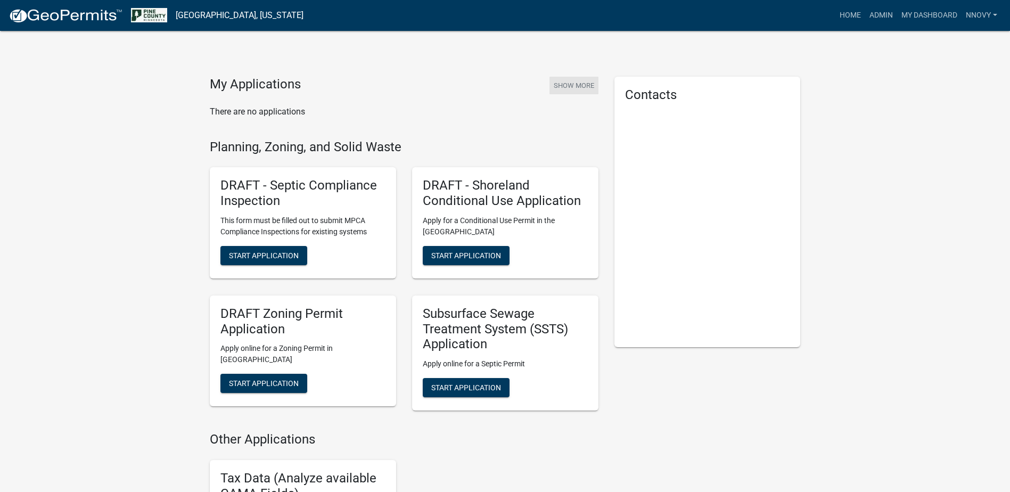
click at [585, 83] on button "Show More" at bounding box center [573, 86] width 49 height 18
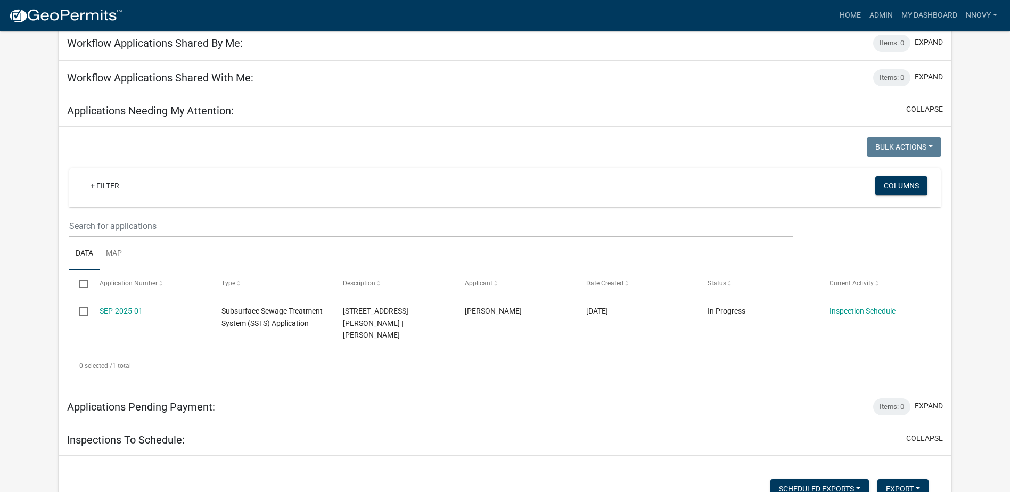
scroll to position [106, 0]
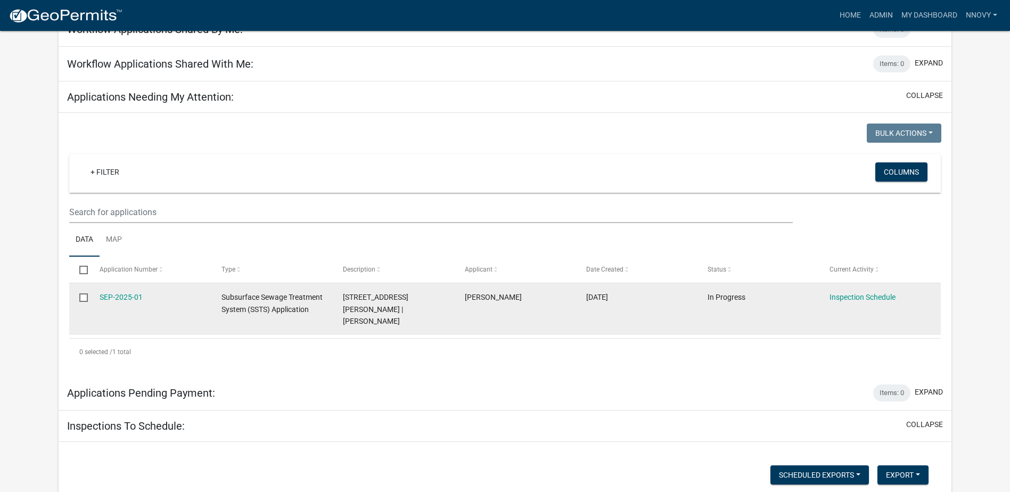
click at [829, 308] on datatable-body-cell "Inspection Schedule" at bounding box center [879, 309] width 121 height 52
click at [849, 296] on link "Inspection Schedule" at bounding box center [862, 297] width 66 height 9
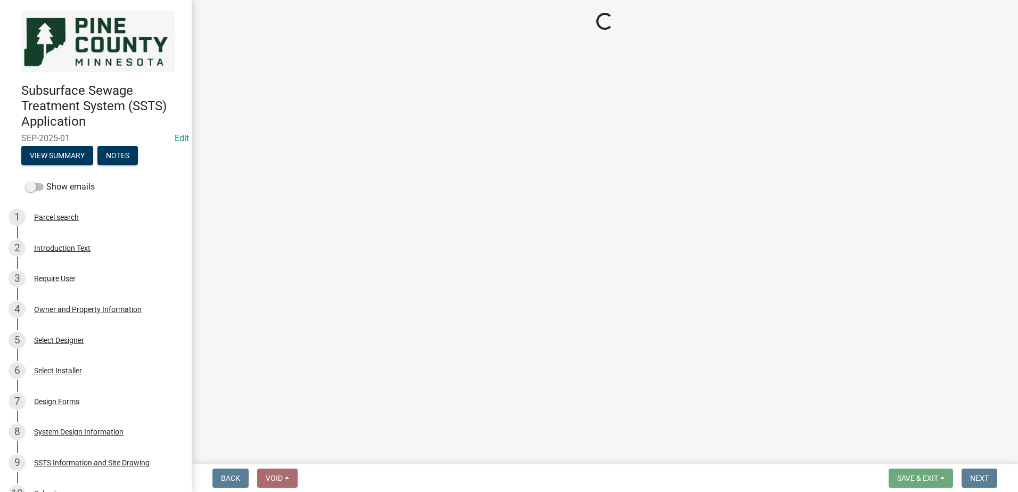
select select "52726796-9502-45e3-8609-656188126389"
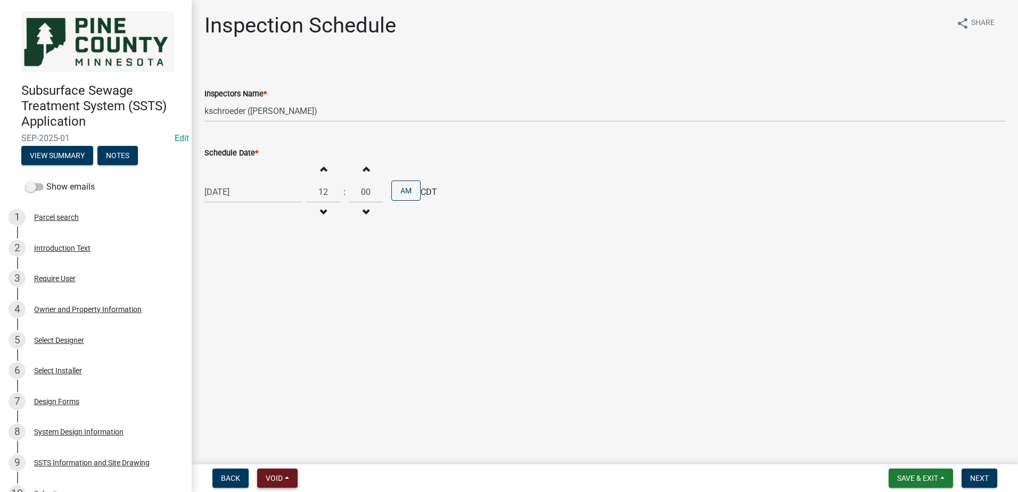
click at [286, 482] on button "Void" at bounding box center [277, 478] width 40 height 19
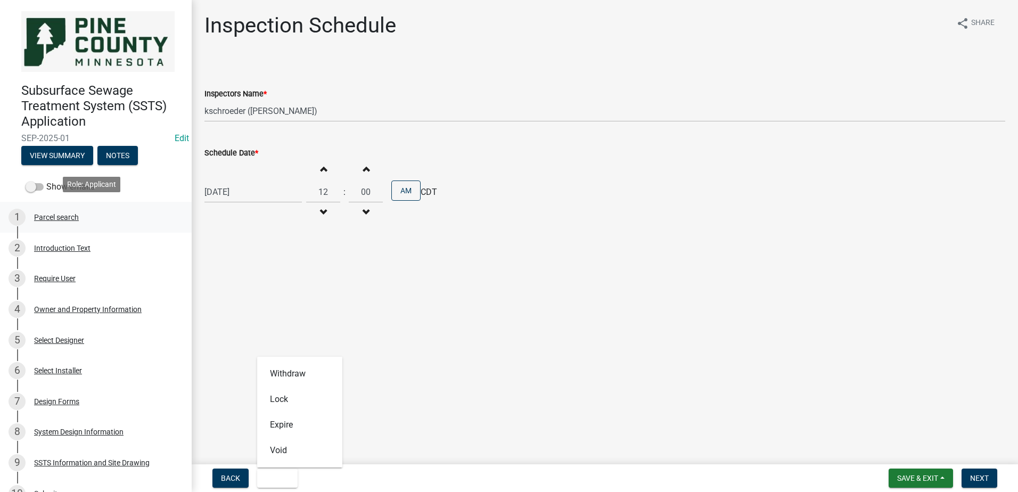
click at [65, 222] on div "1 Parcel search" at bounding box center [92, 217] width 166 height 17
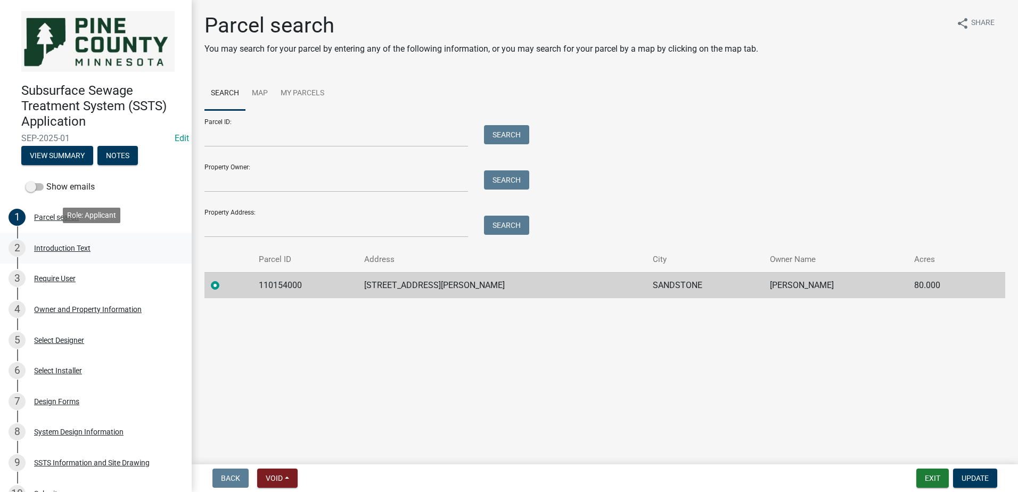
click at [66, 240] on div "2 Introduction Text" at bounding box center [92, 248] width 166 height 17
